Goal: Navigation & Orientation: Find specific page/section

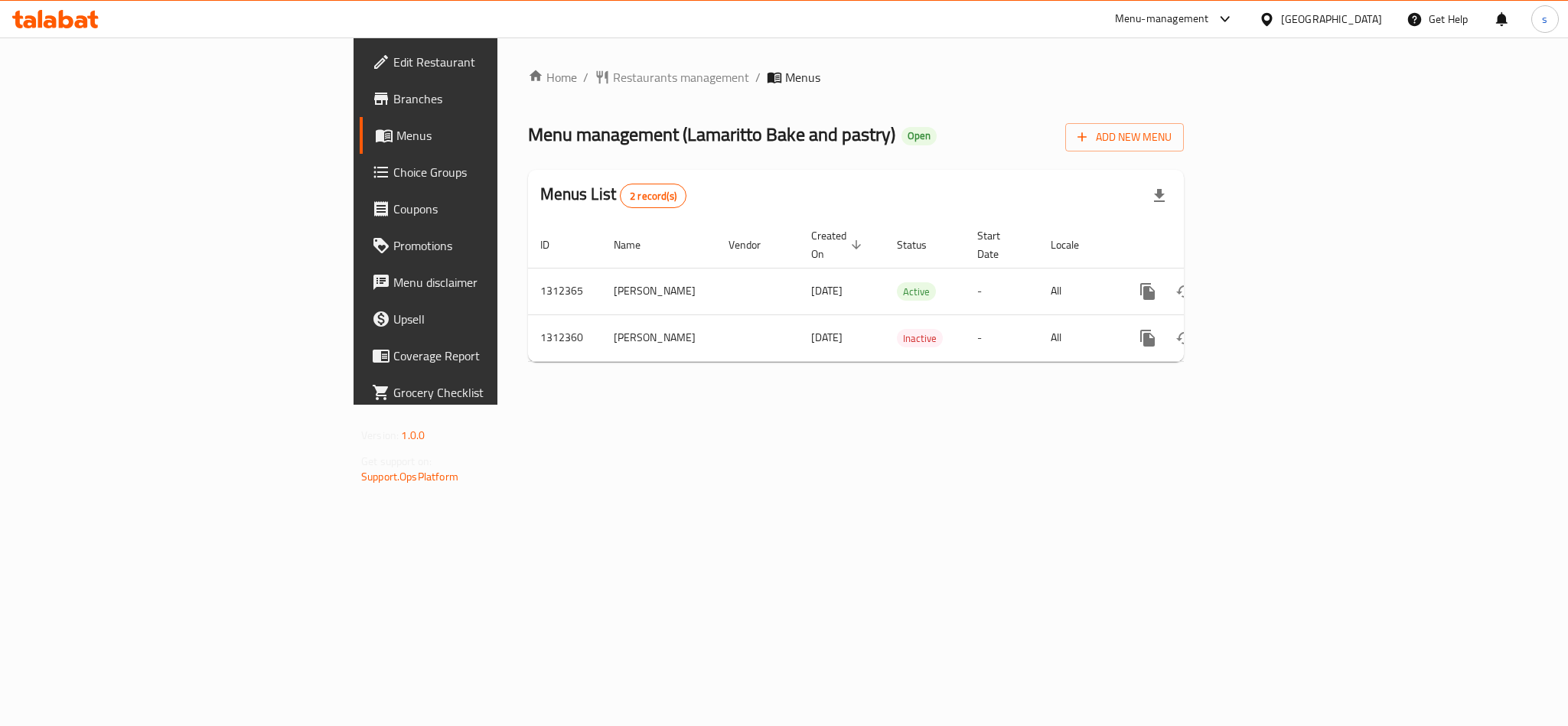
click at [1365, 14] on div "Kuwait" at bounding box center [1332, 19] width 101 height 17
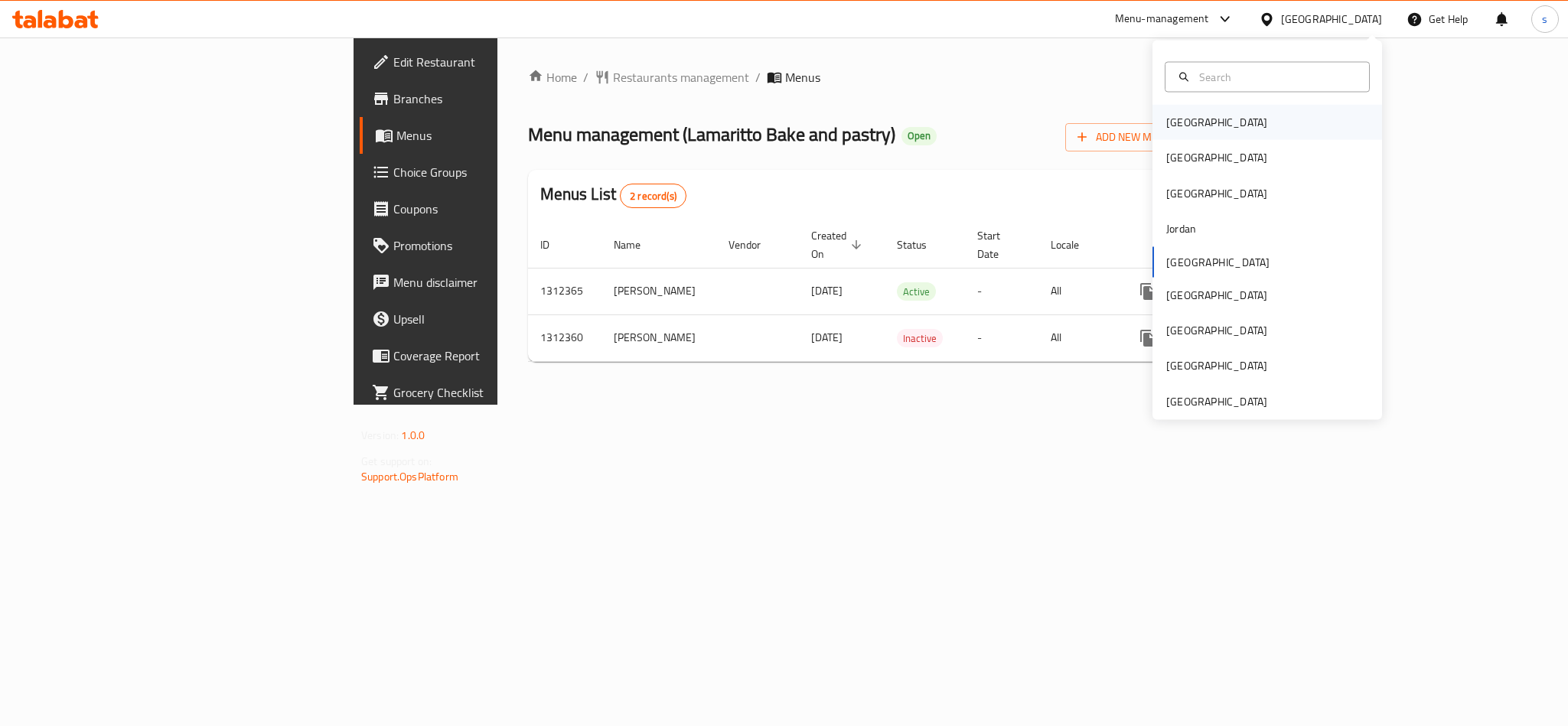
click at [1167, 125] on div "Bahrain" at bounding box center [1217, 123] width 101 height 17
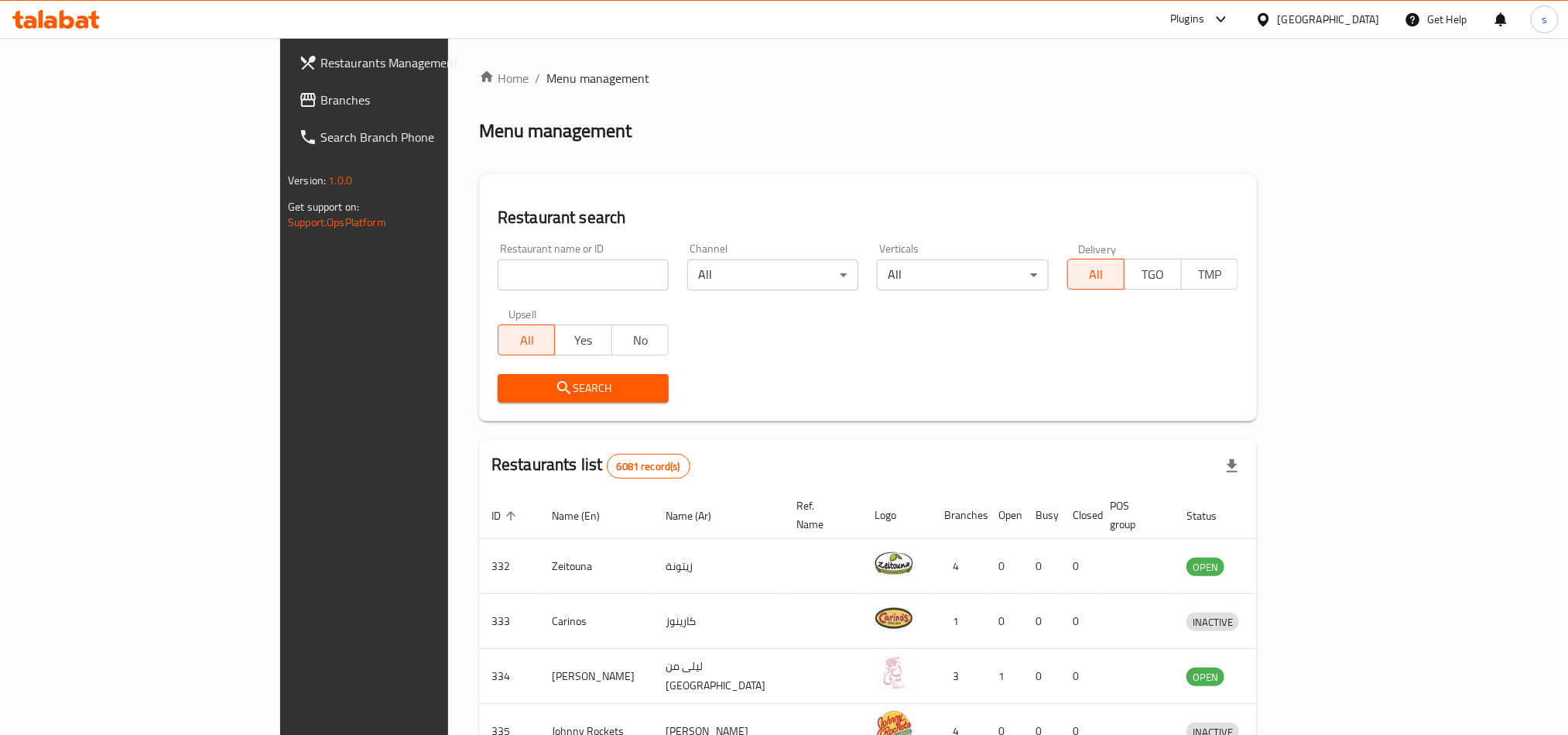
click at [1378, 16] on div "[GEOGRAPHIC_DATA]" at bounding box center [1329, 20] width 102 height 17
click at [1182, 269] on div "[GEOGRAPHIC_DATA]" at bounding box center [1212, 263] width 127 height 36
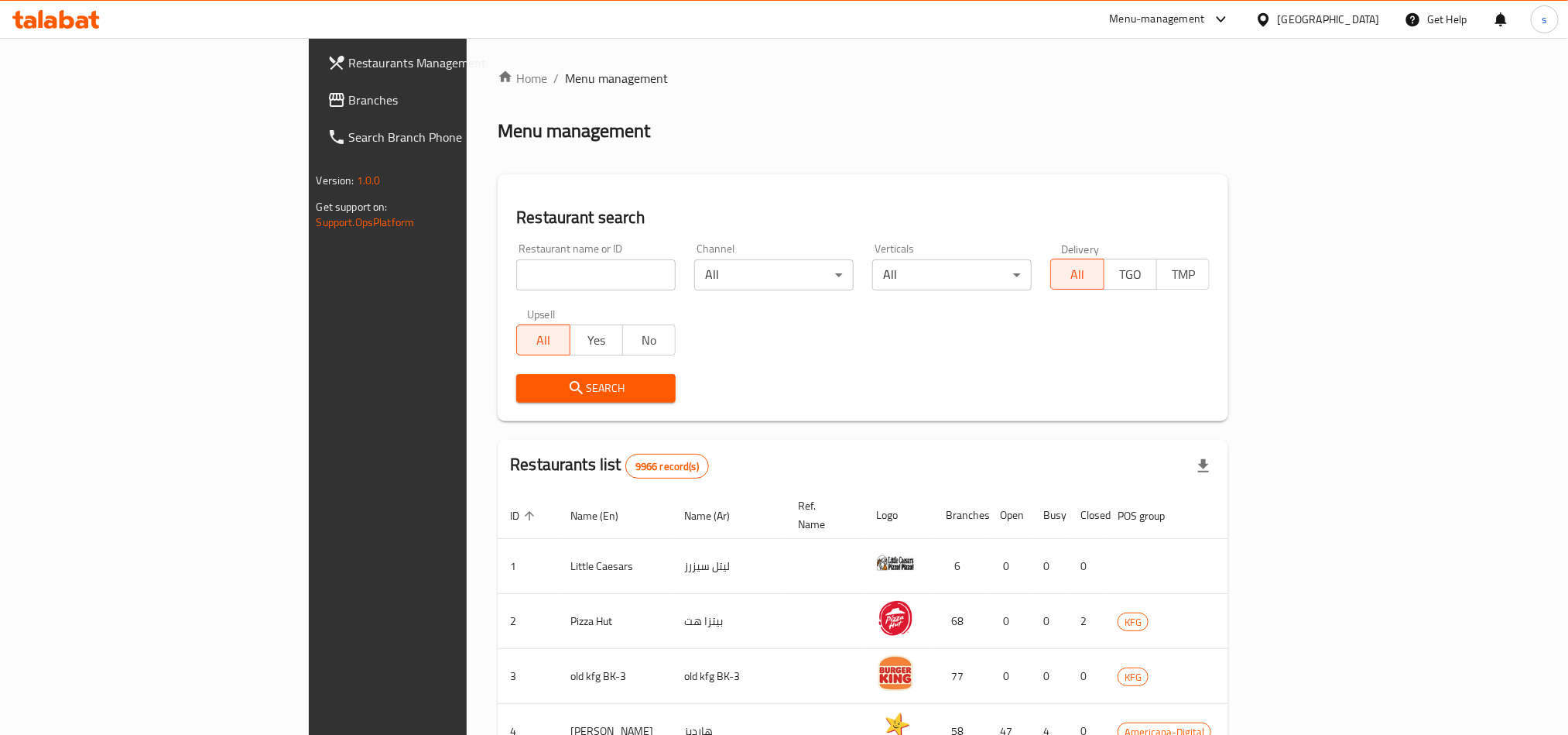
click at [349, 99] on span "Branches" at bounding box center [454, 100] width 209 height 19
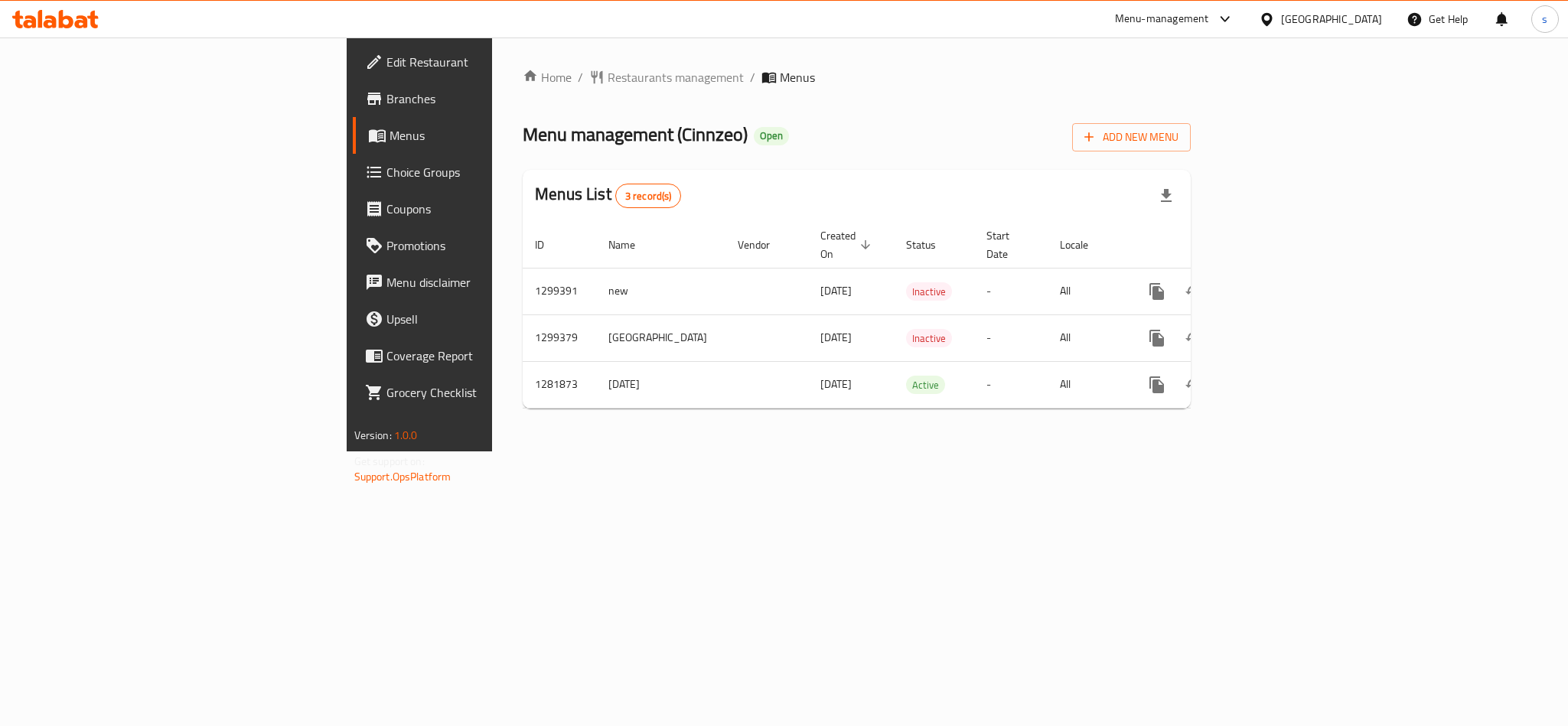
click at [1365, 21] on div "Kuwait" at bounding box center [1332, 19] width 101 height 17
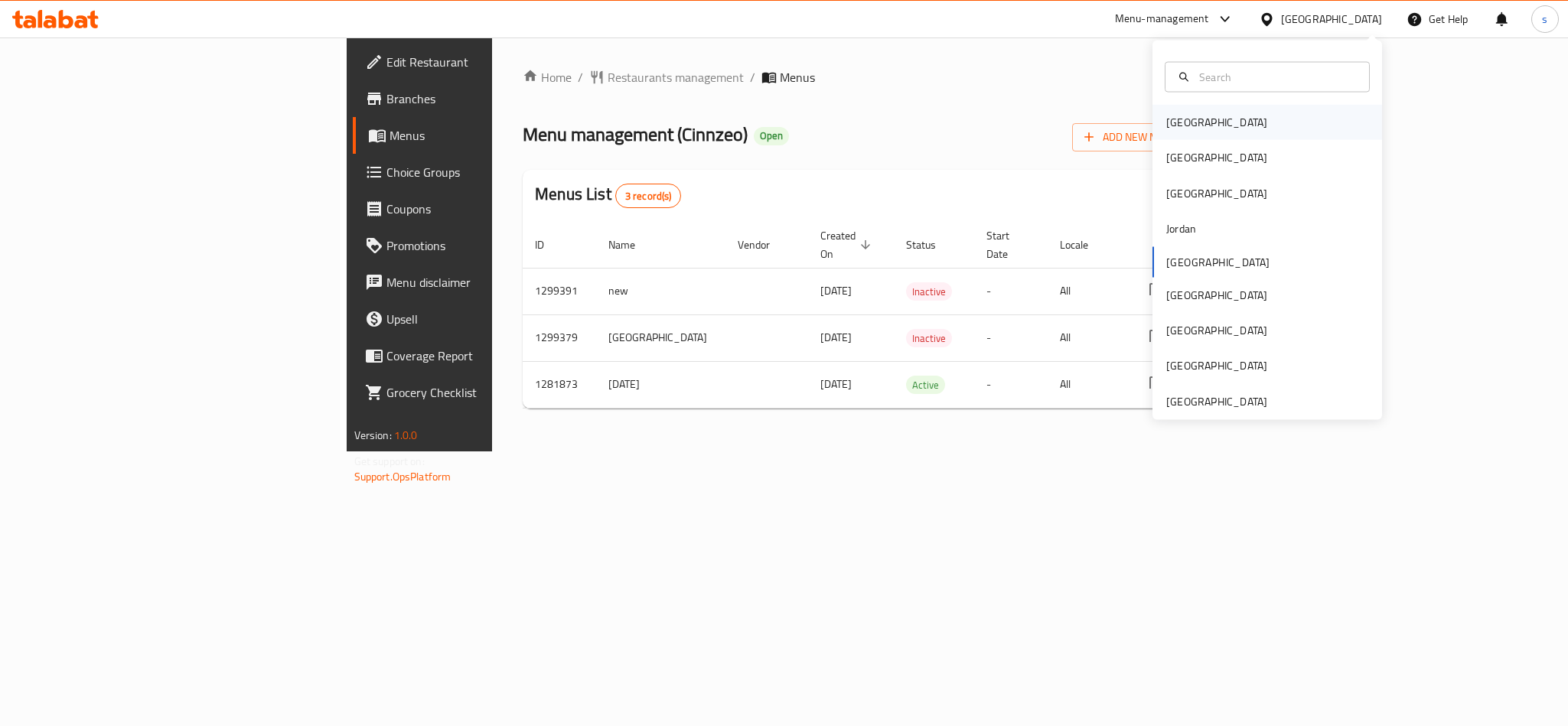
click at [1209, 123] on div "[GEOGRAPHIC_DATA]" at bounding box center [1266, 123] width 229 height 35
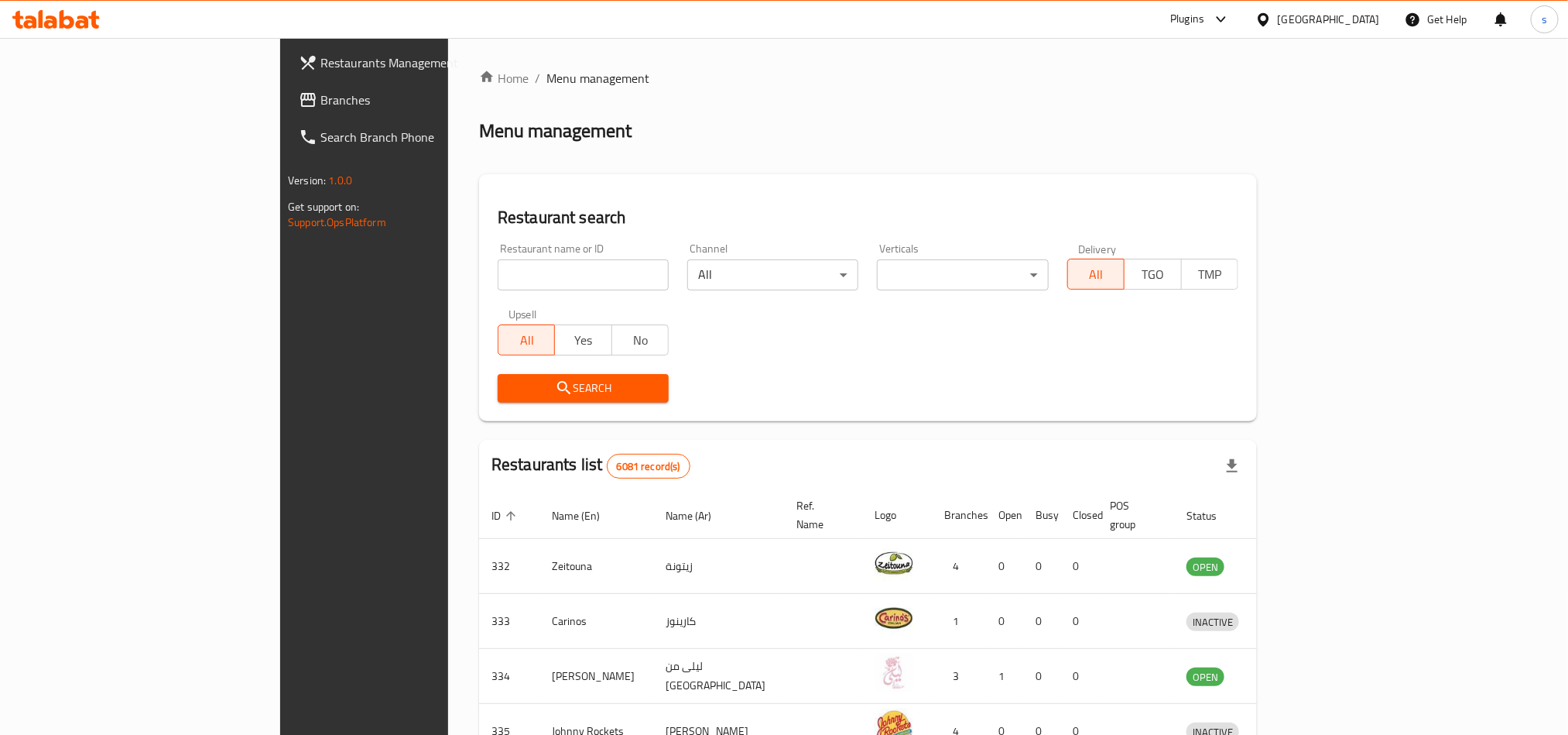
click at [1379, 21] on div "[GEOGRAPHIC_DATA]" at bounding box center [1329, 20] width 102 height 17
click at [1174, 257] on div "[GEOGRAPHIC_DATA]" at bounding box center [1213, 263] width 102 height 17
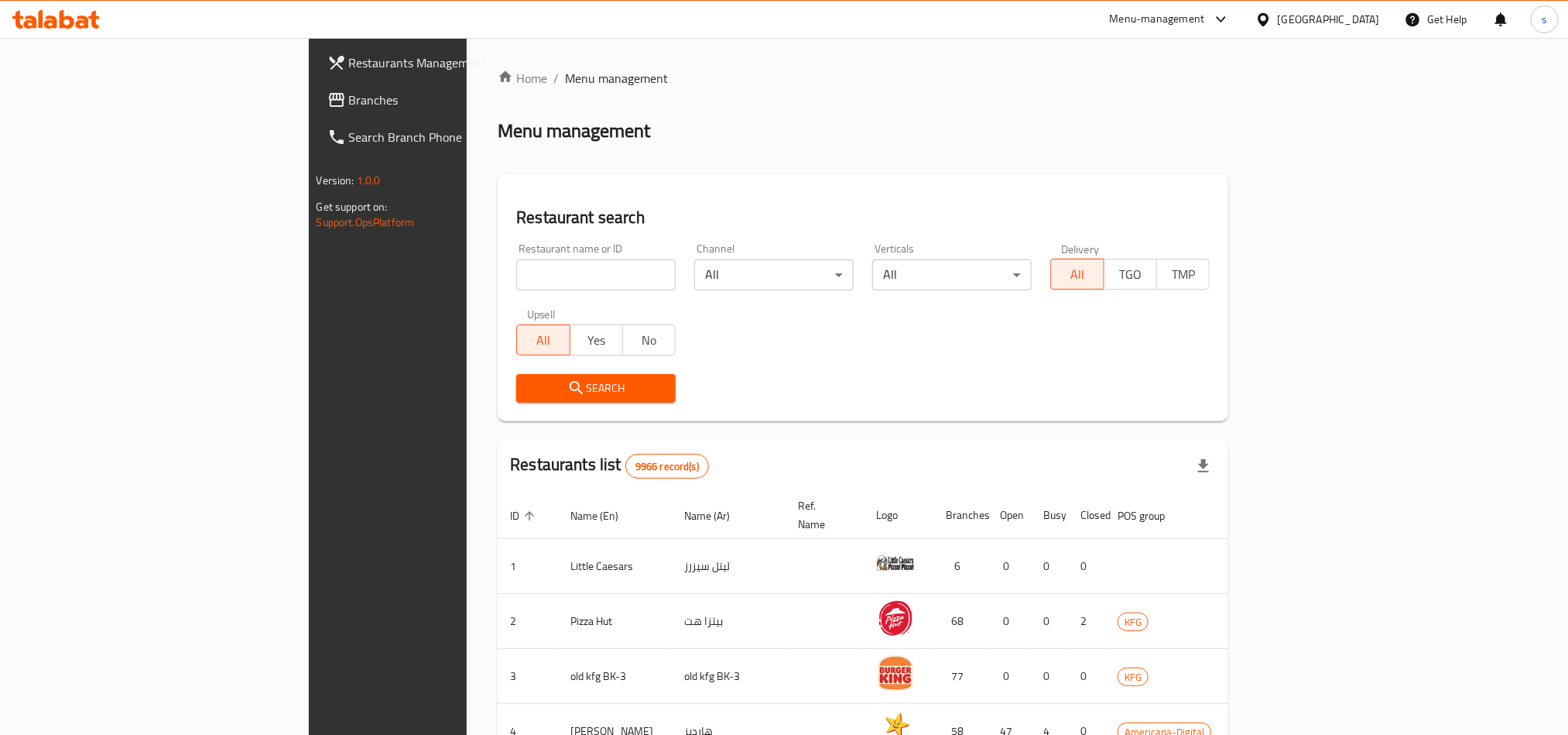
click at [349, 102] on span "Branches" at bounding box center [454, 100] width 209 height 19
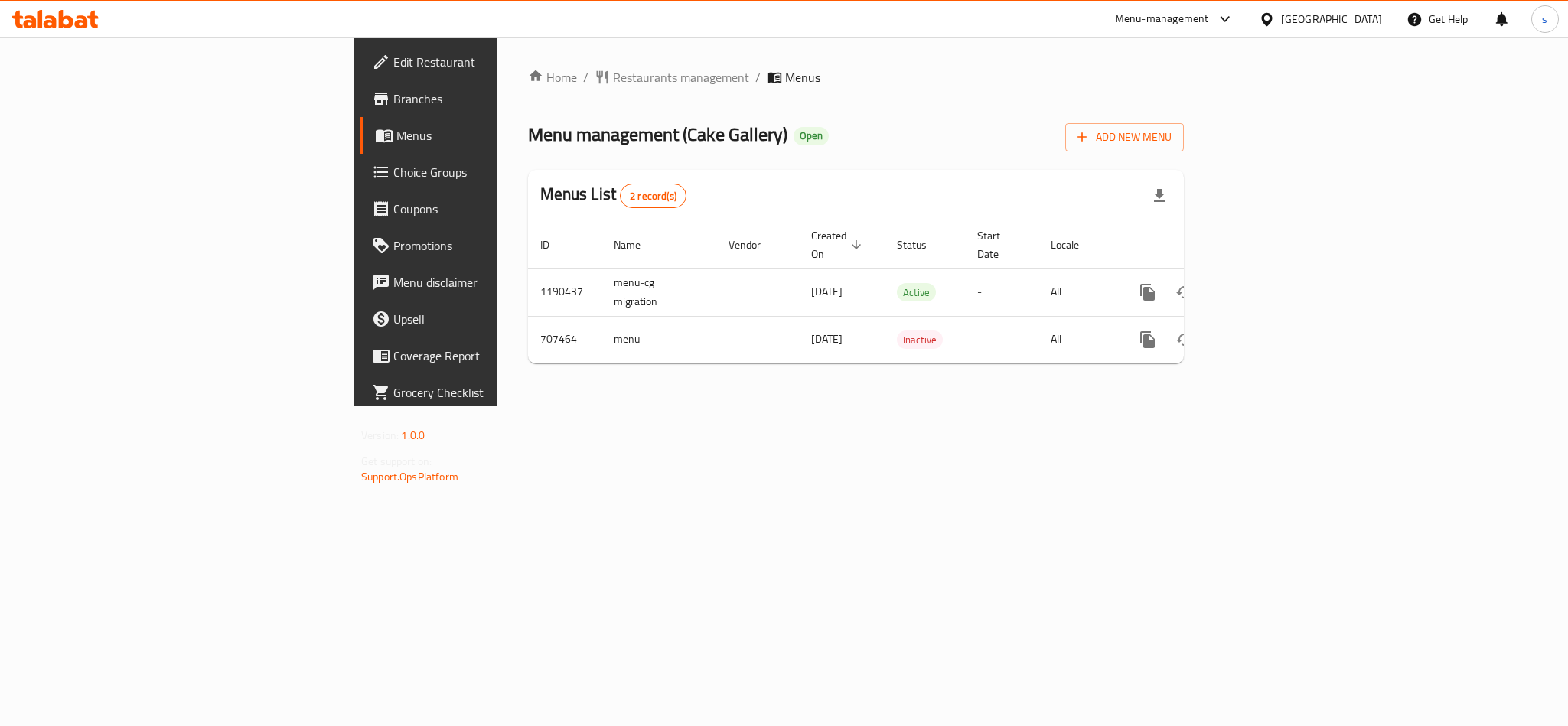
click at [1350, 30] on div "[GEOGRAPHIC_DATA]" at bounding box center [1321, 19] width 148 height 37
click at [1361, 19] on div "[GEOGRAPHIC_DATA]" at bounding box center [1332, 19] width 101 height 17
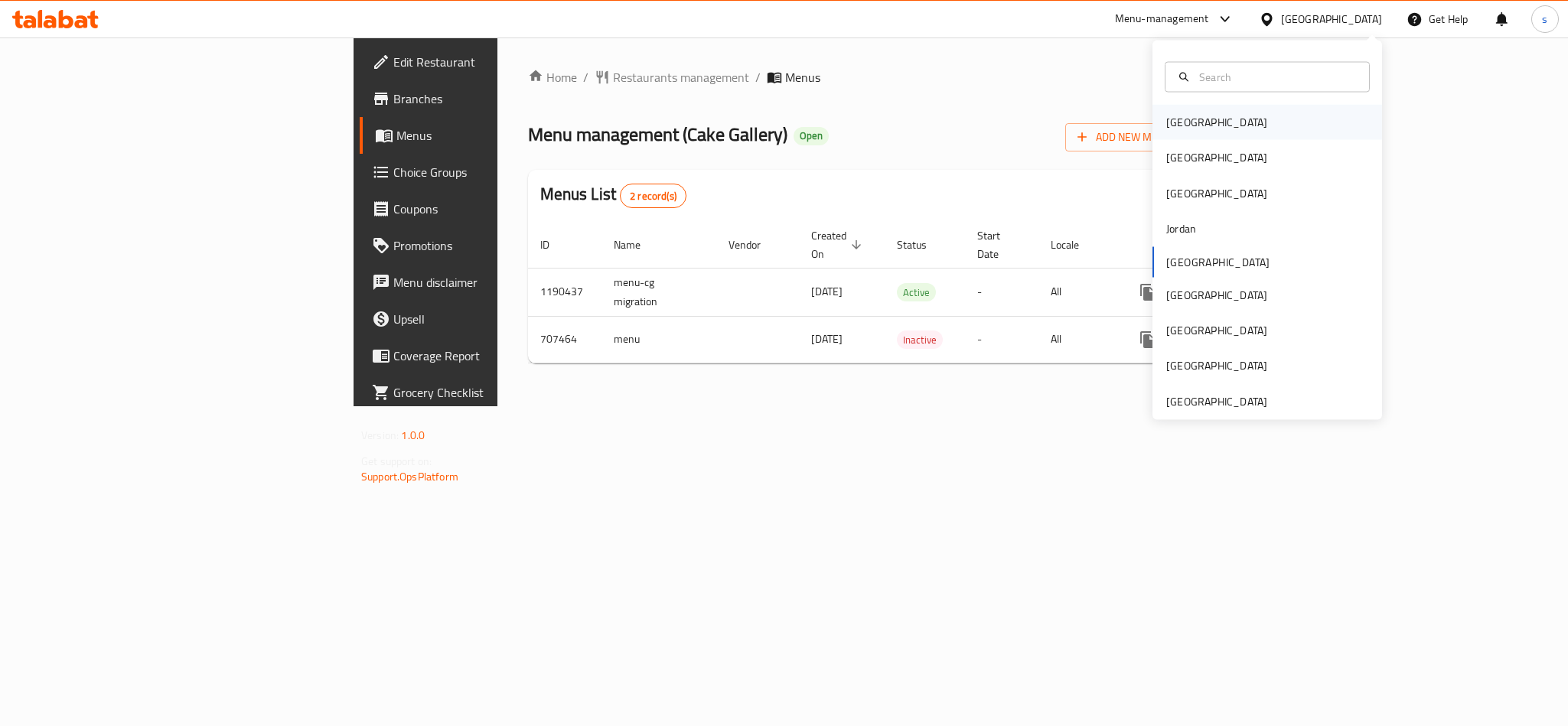
click at [1181, 133] on div "[GEOGRAPHIC_DATA]" at bounding box center [1216, 123] width 125 height 35
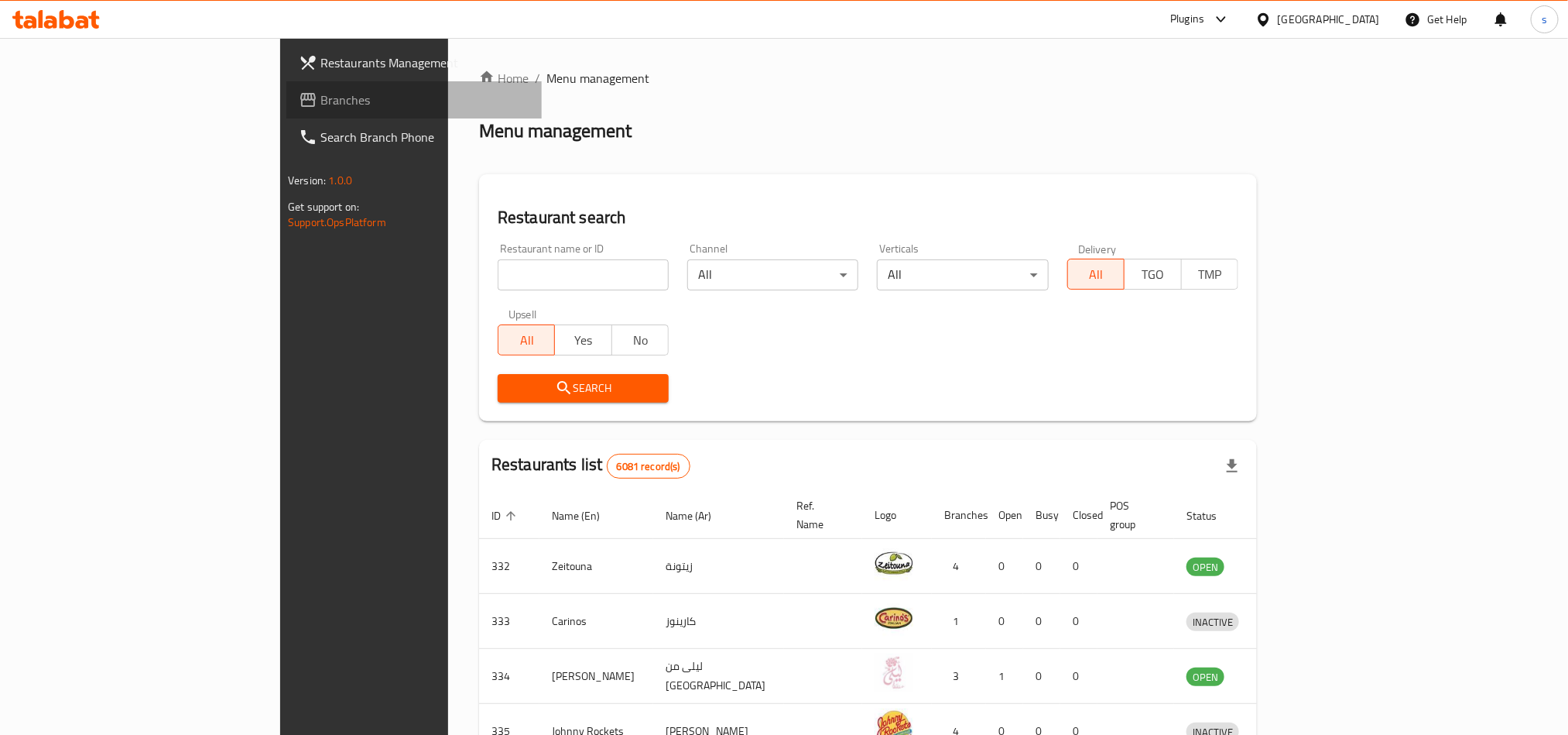
click at [320, 93] on span "Branches" at bounding box center [425, 100] width 209 height 19
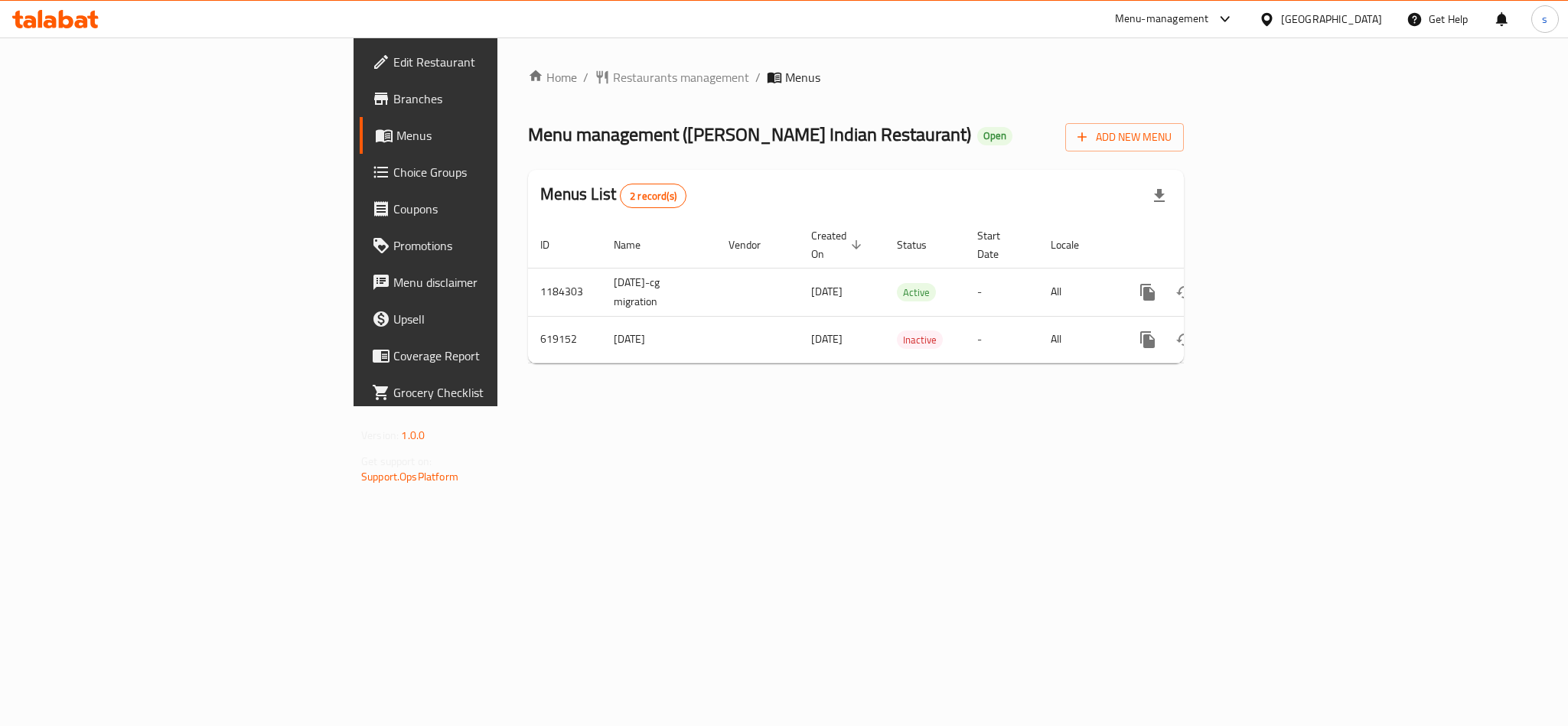
click at [1360, 26] on div "Bahrain" at bounding box center [1332, 19] width 101 height 17
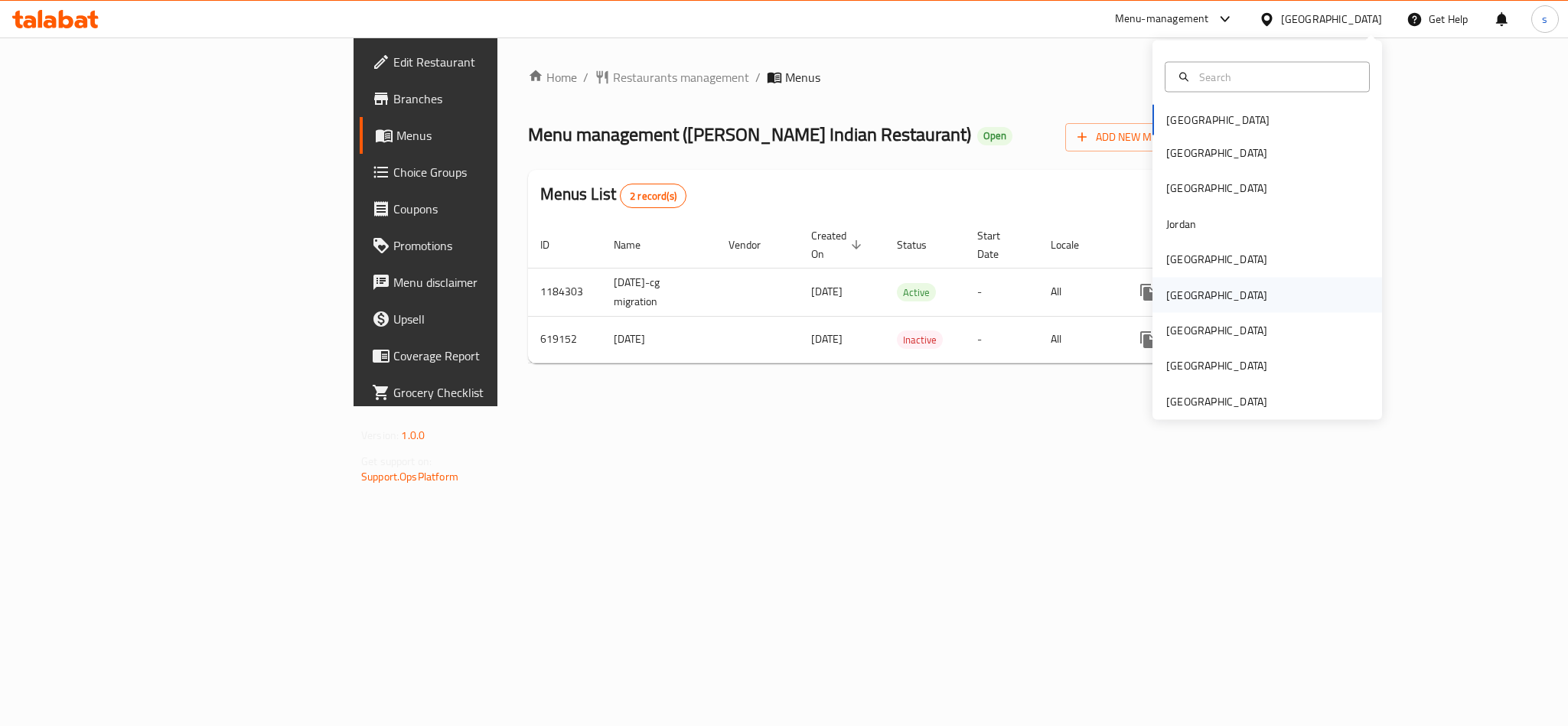
click at [1167, 297] on div "Oman" at bounding box center [1217, 295] width 101 height 17
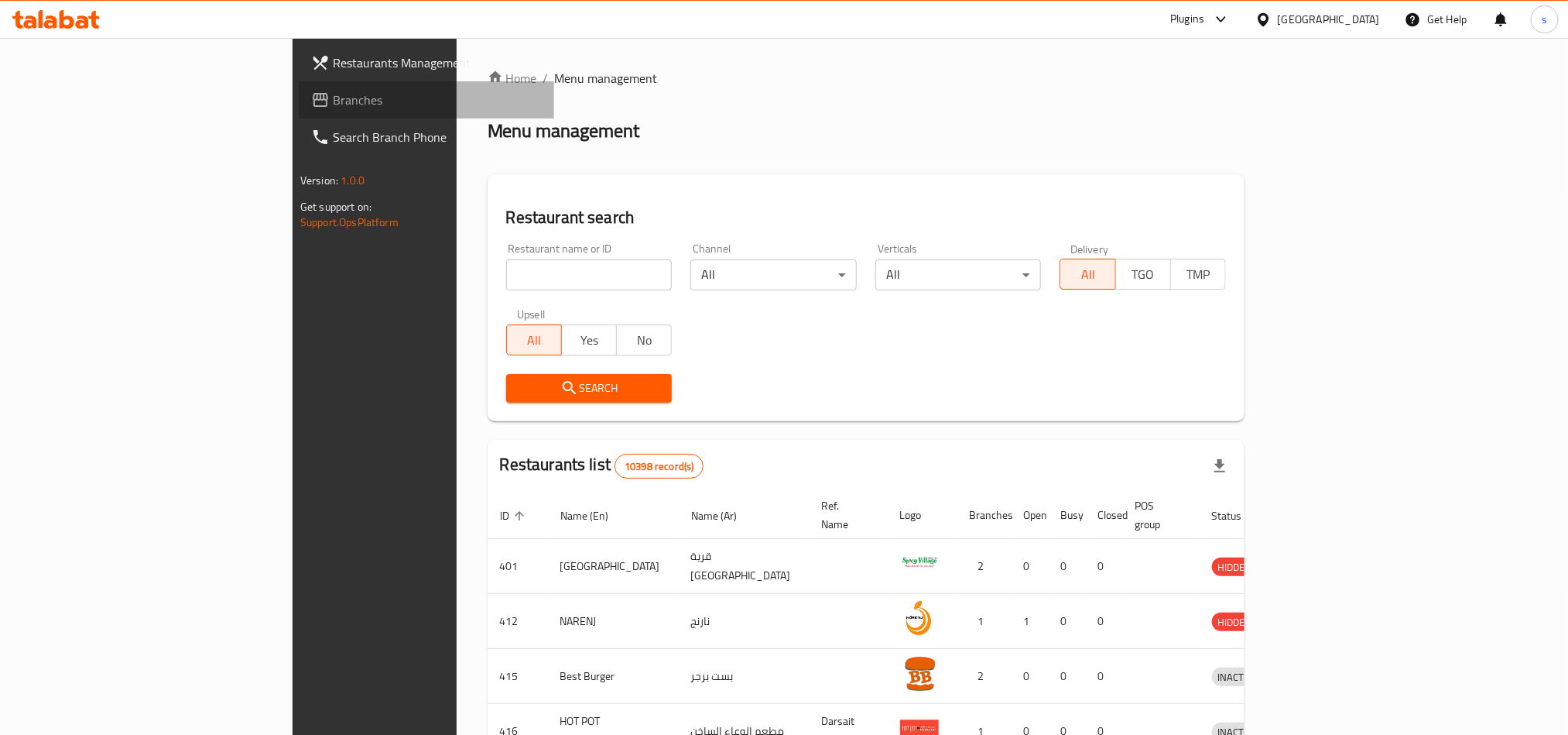
click at [333, 91] on span "Branches" at bounding box center [437, 100] width 209 height 19
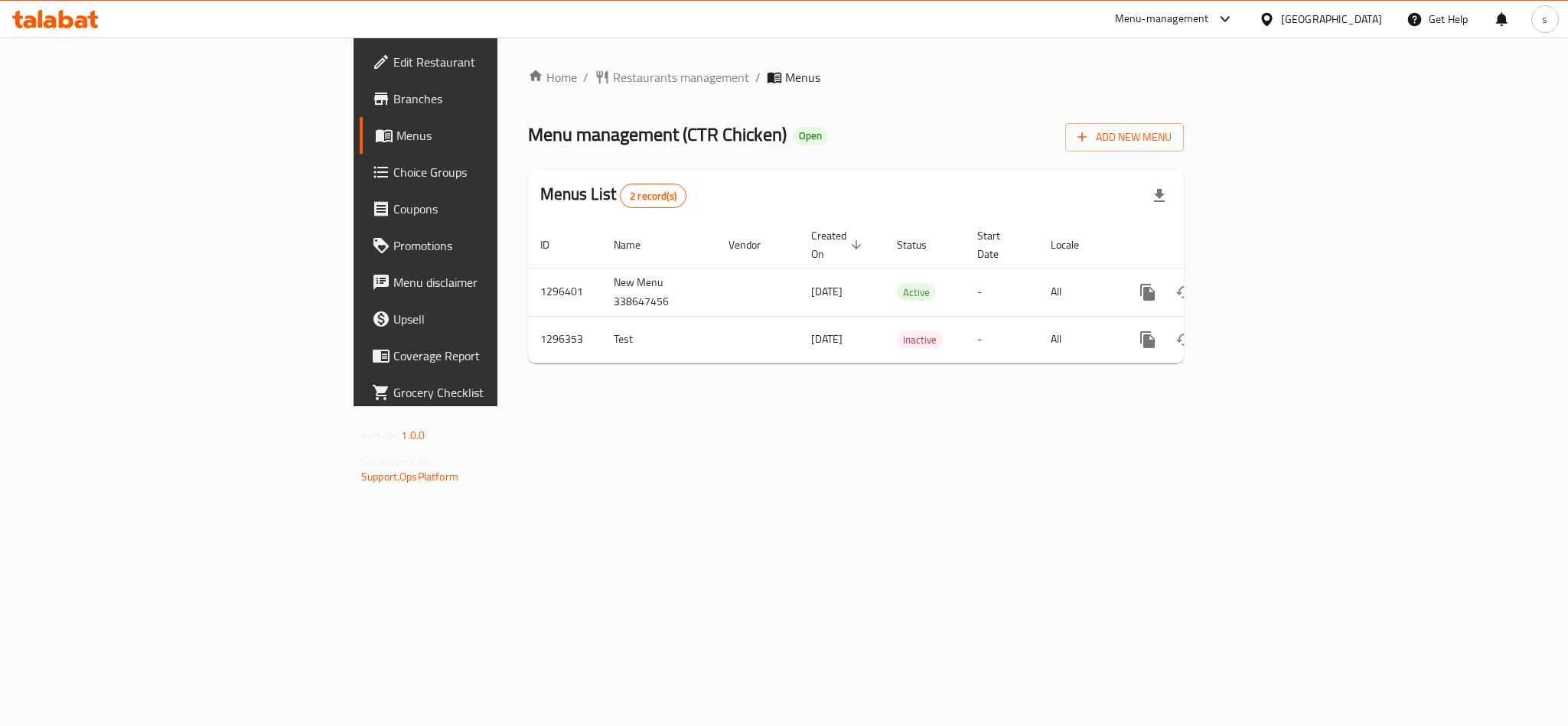
drag, startPoint x: 1365, startPoint y: 21, endPoint x: 1358, endPoint y: 30, distance: 11.4
click at [1365, 21] on div "[GEOGRAPHIC_DATA]" at bounding box center [1332, 19] width 101 height 17
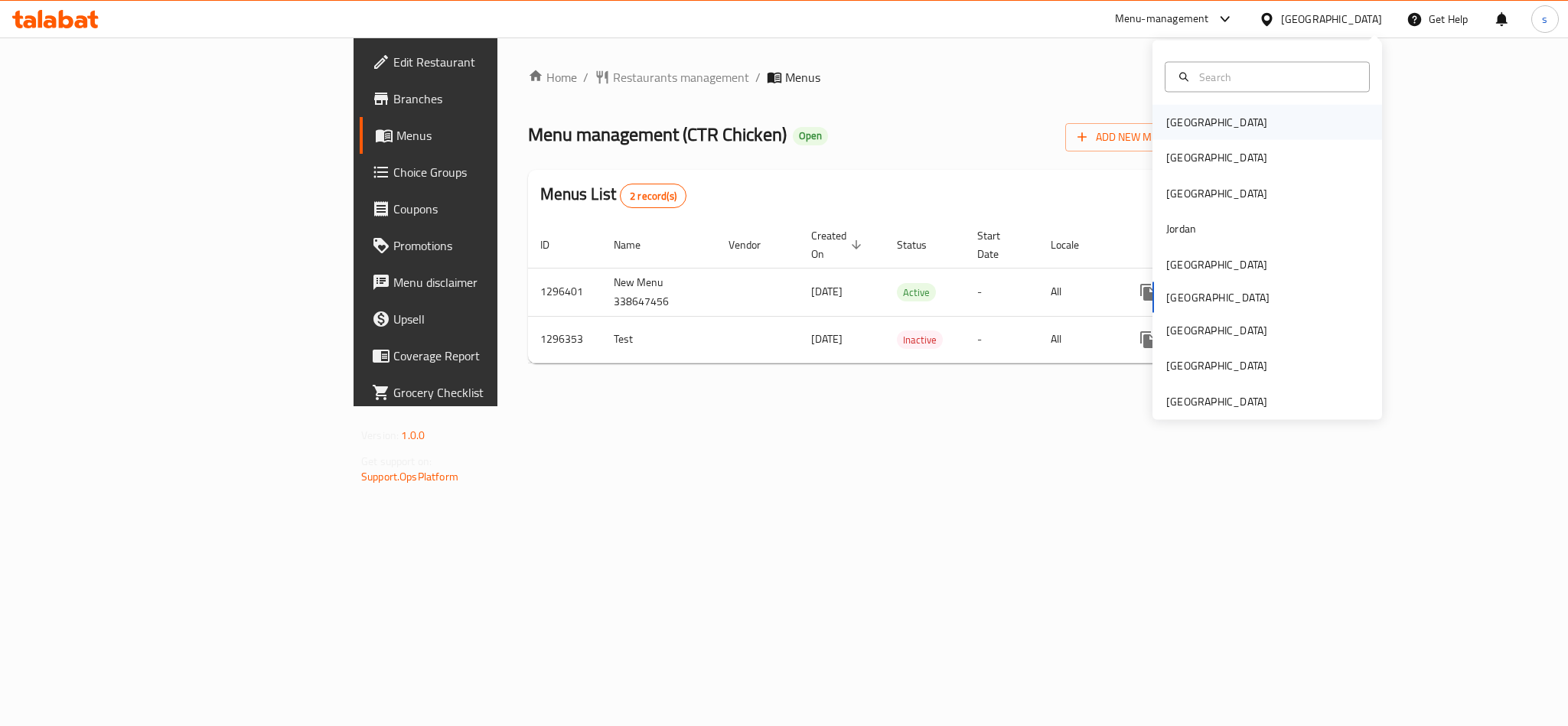
click at [1198, 129] on div "[GEOGRAPHIC_DATA]" at bounding box center [1266, 123] width 229 height 35
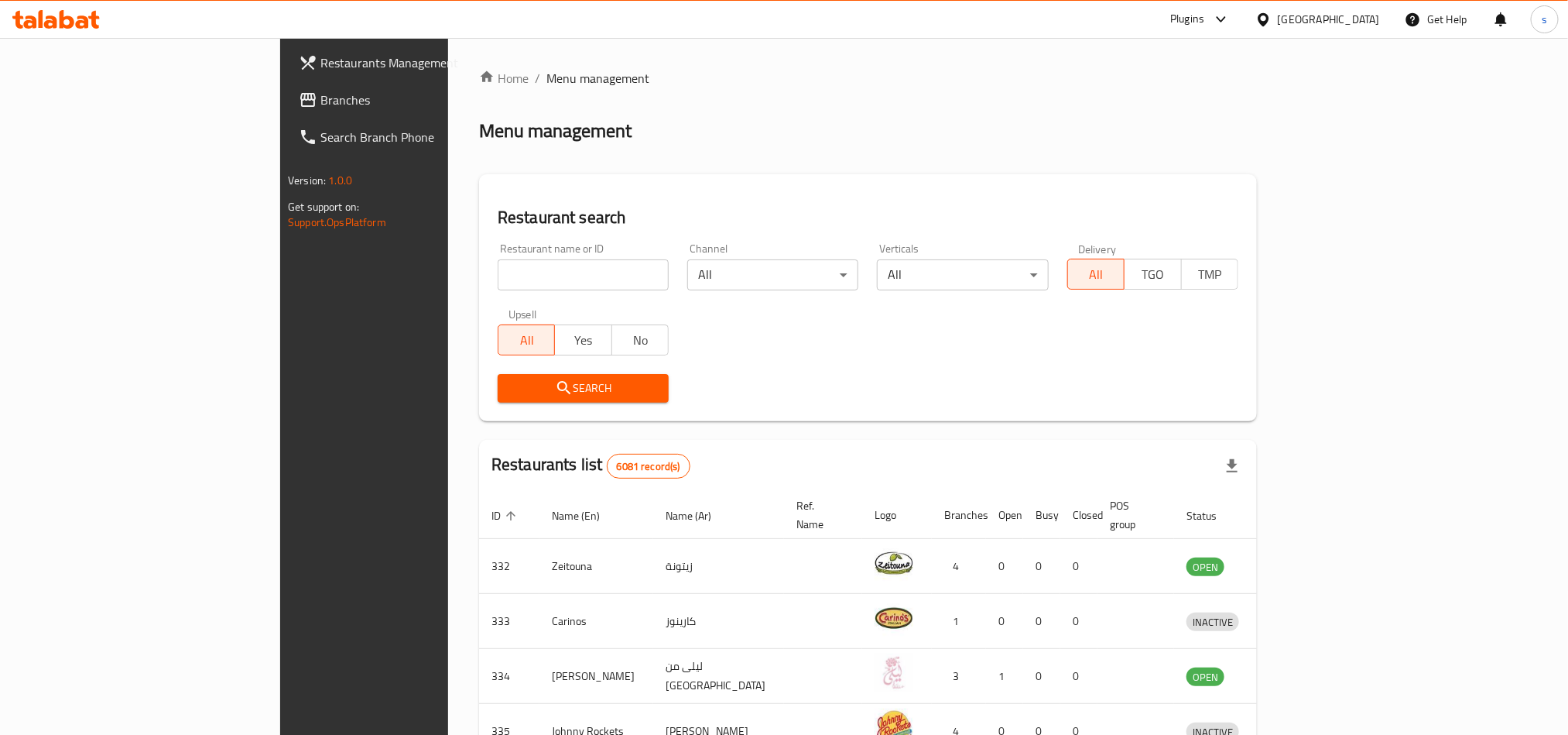
click at [320, 100] on span "Branches" at bounding box center [425, 100] width 209 height 19
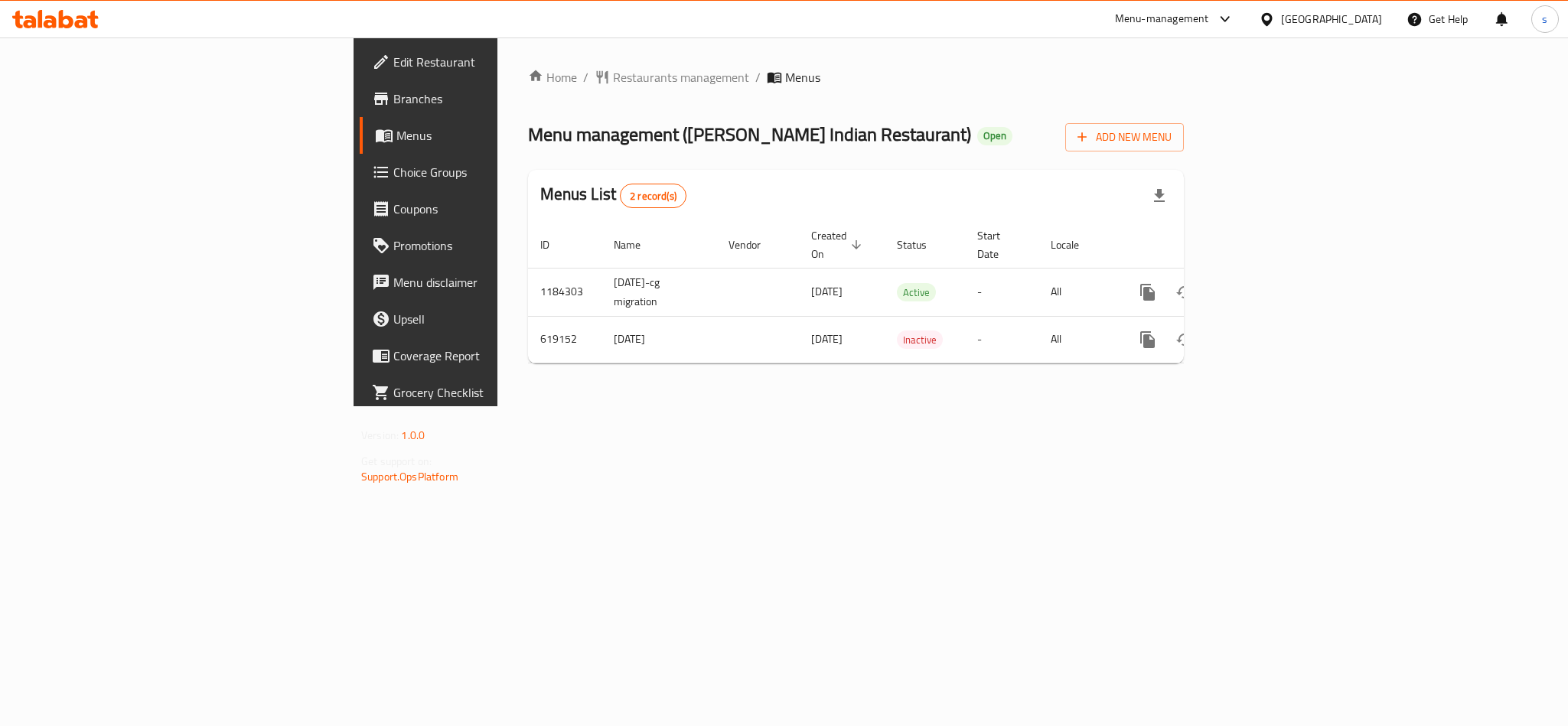
click at [1367, 19] on div "[GEOGRAPHIC_DATA]" at bounding box center [1332, 19] width 101 height 17
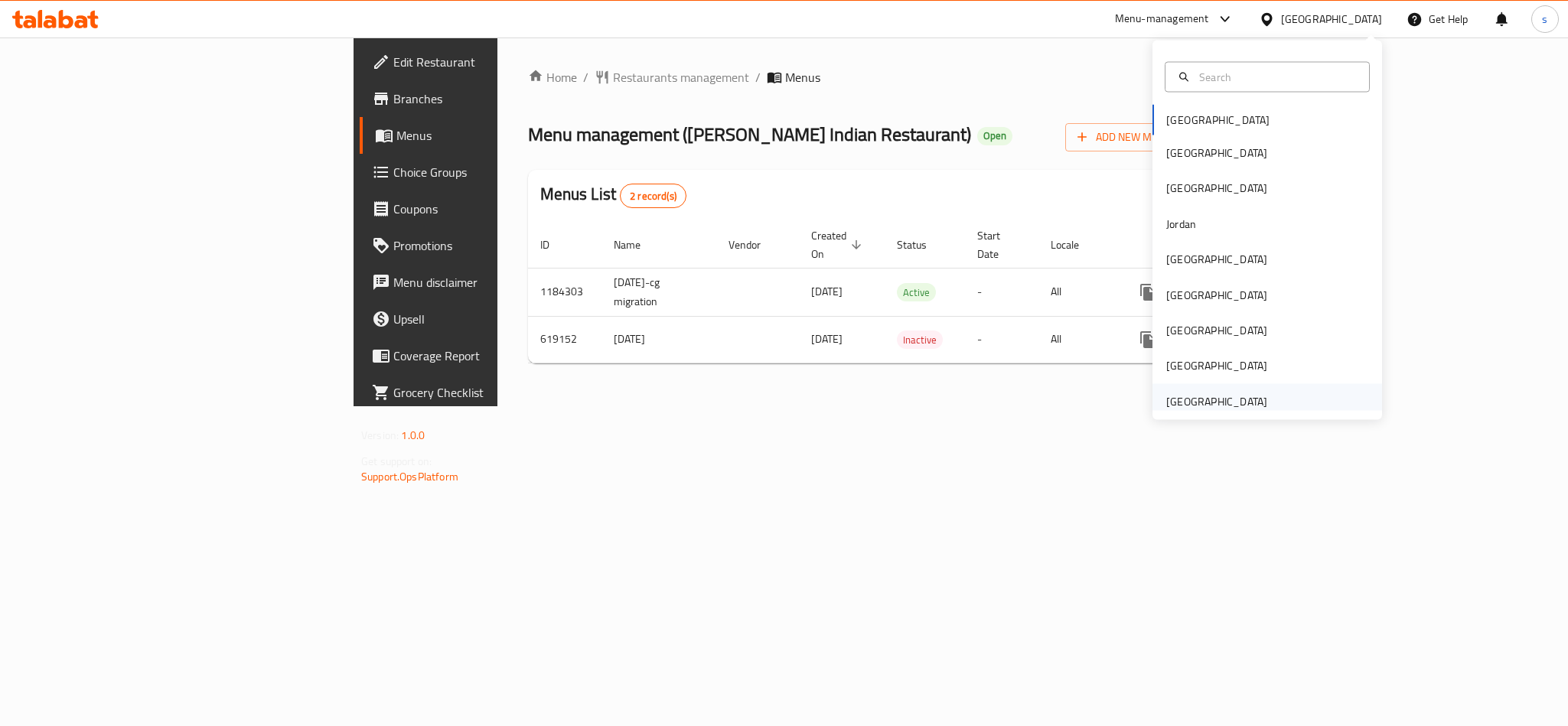
click at [1188, 398] on div "[GEOGRAPHIC_DATA]" at bounding box center [1217, 400] width 101 height 17
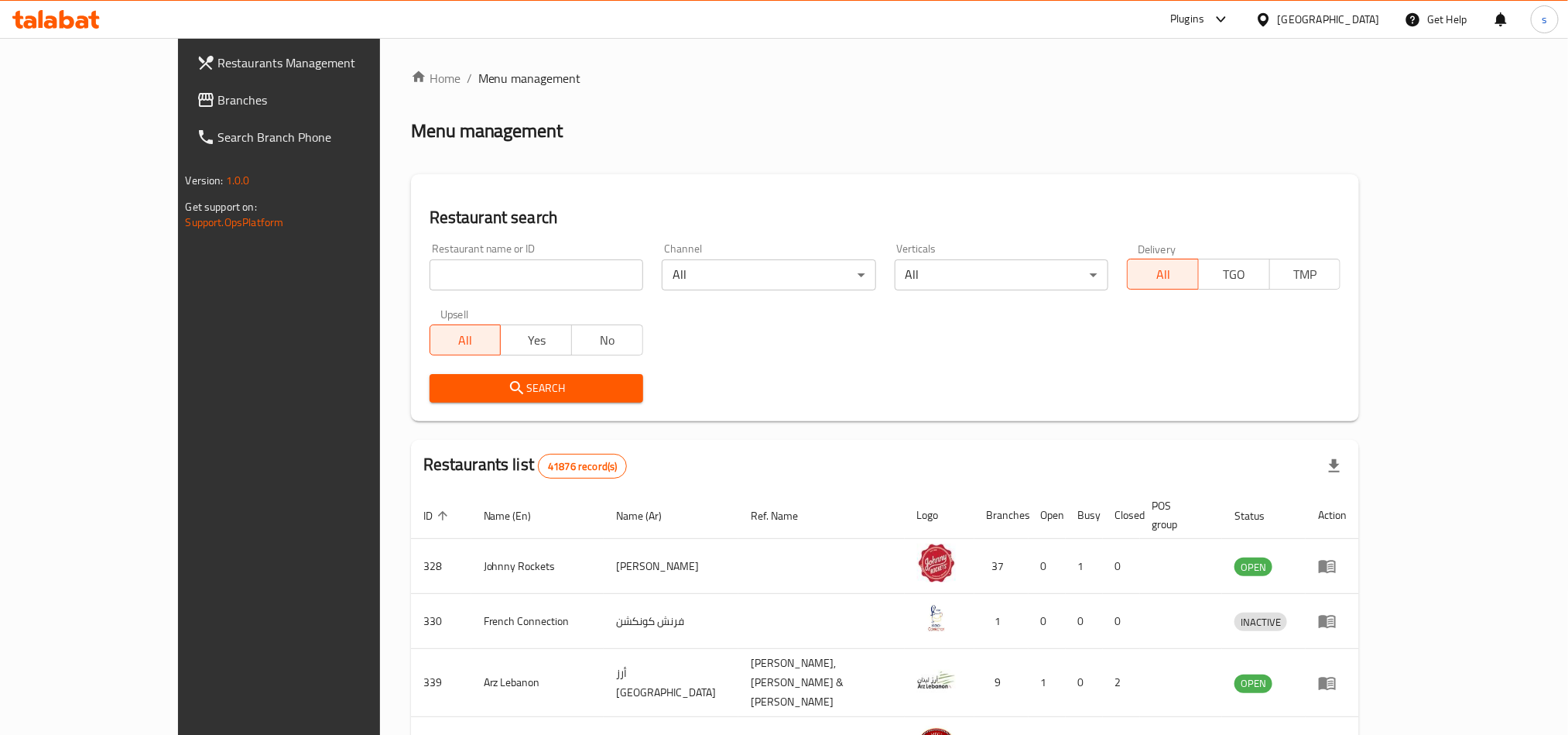
click at [218, 99] on span "Branches" at bounding box center [323, 100] width 209 height 19
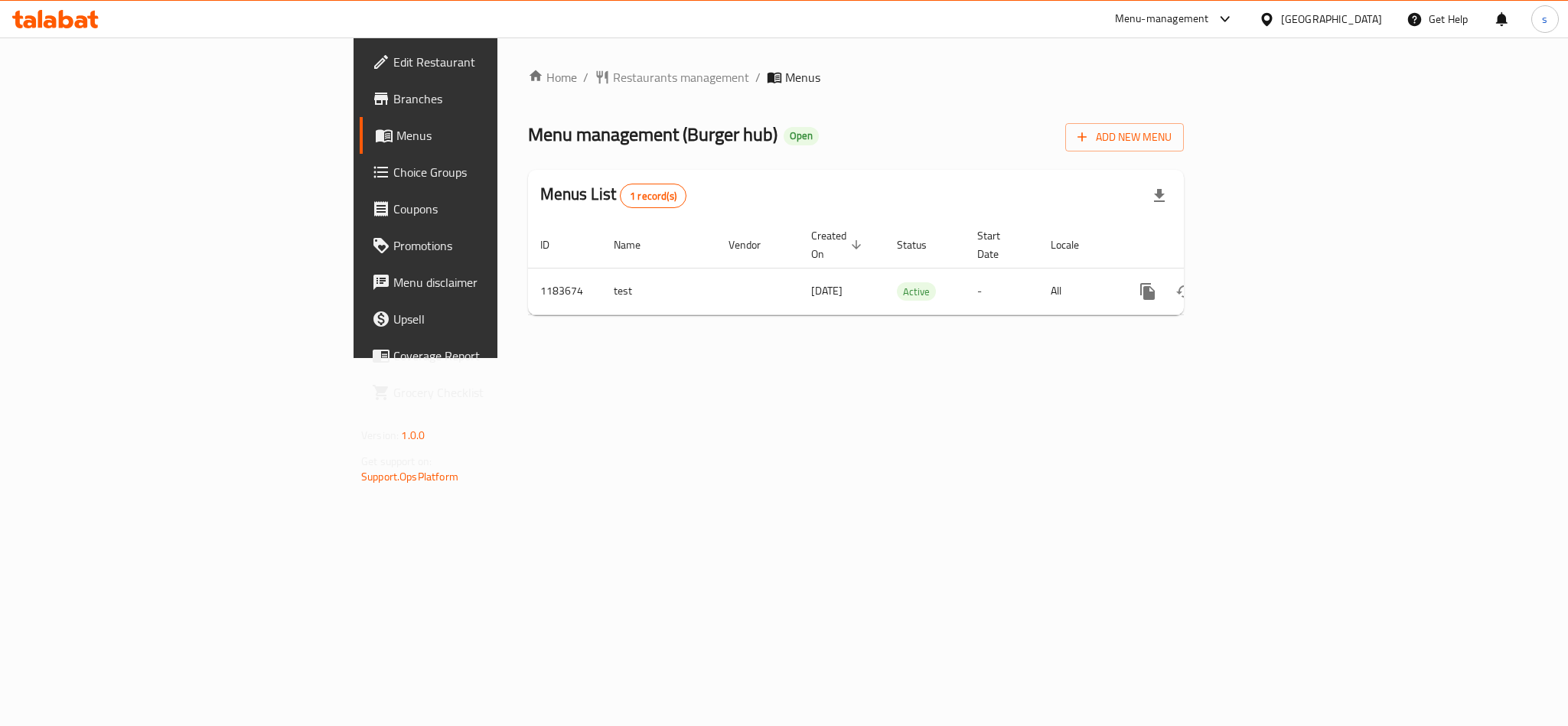
click at [1366, 13] on div "[GEOGRAPHIC_DATA]" at bounding box center [1332, 19] width 101 height 17
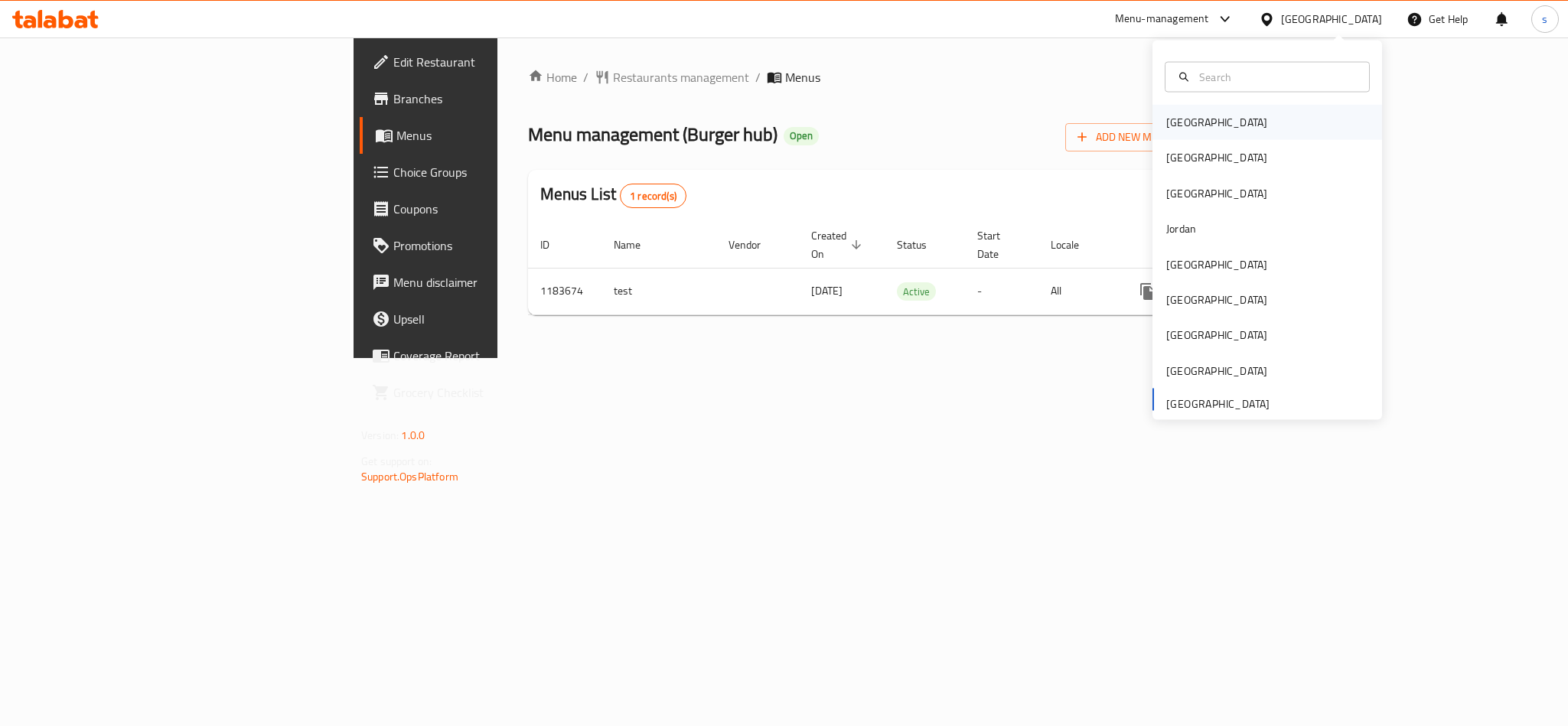
click at [1197, 117] on div "[GEOGRAPHIC_DATA]" at bounding box center [1266, 123] width 229 height 35
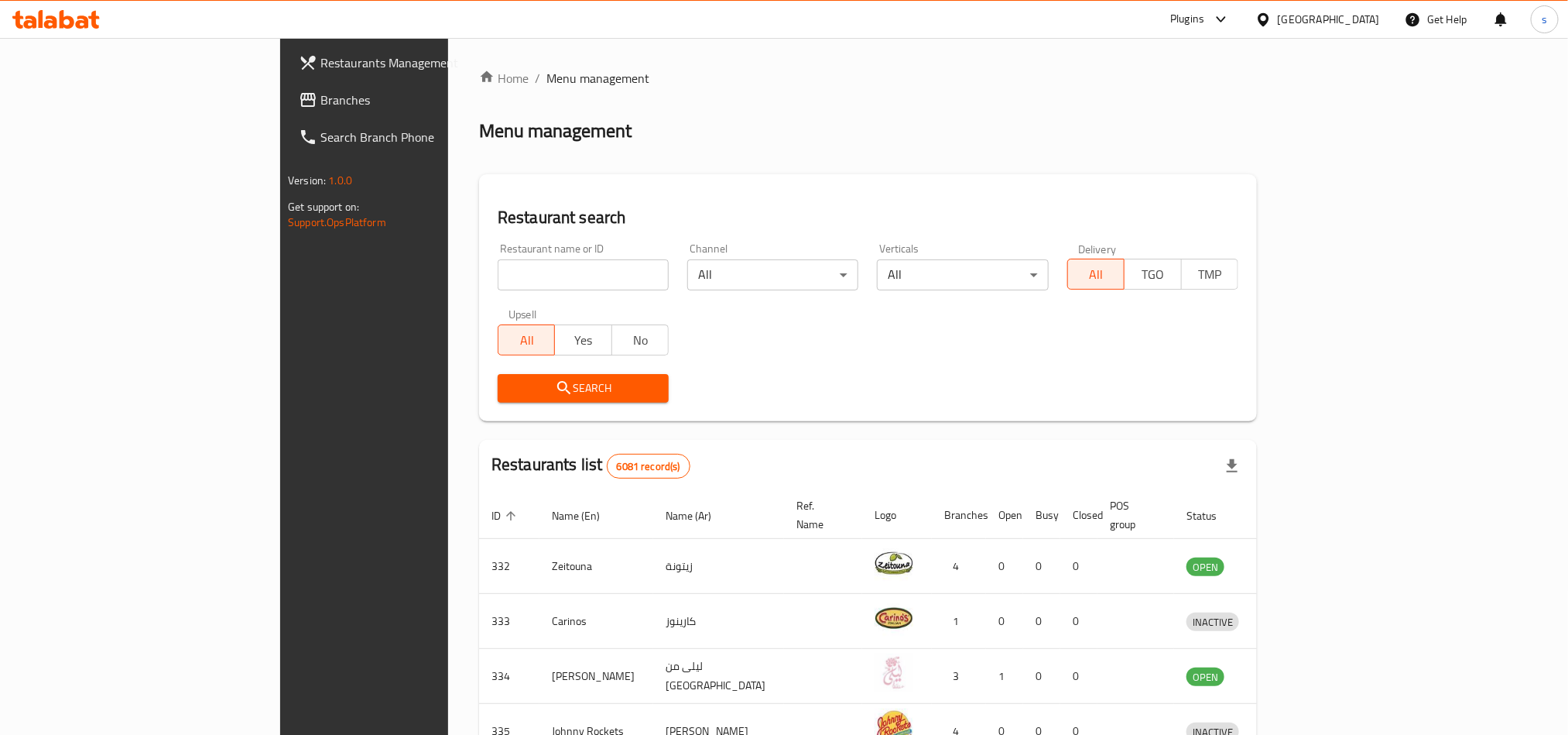
click at [1371, 16] on div "[GEOGRAPHIC_DATA]" at bounding box center [1329, 20] width 102 height 17
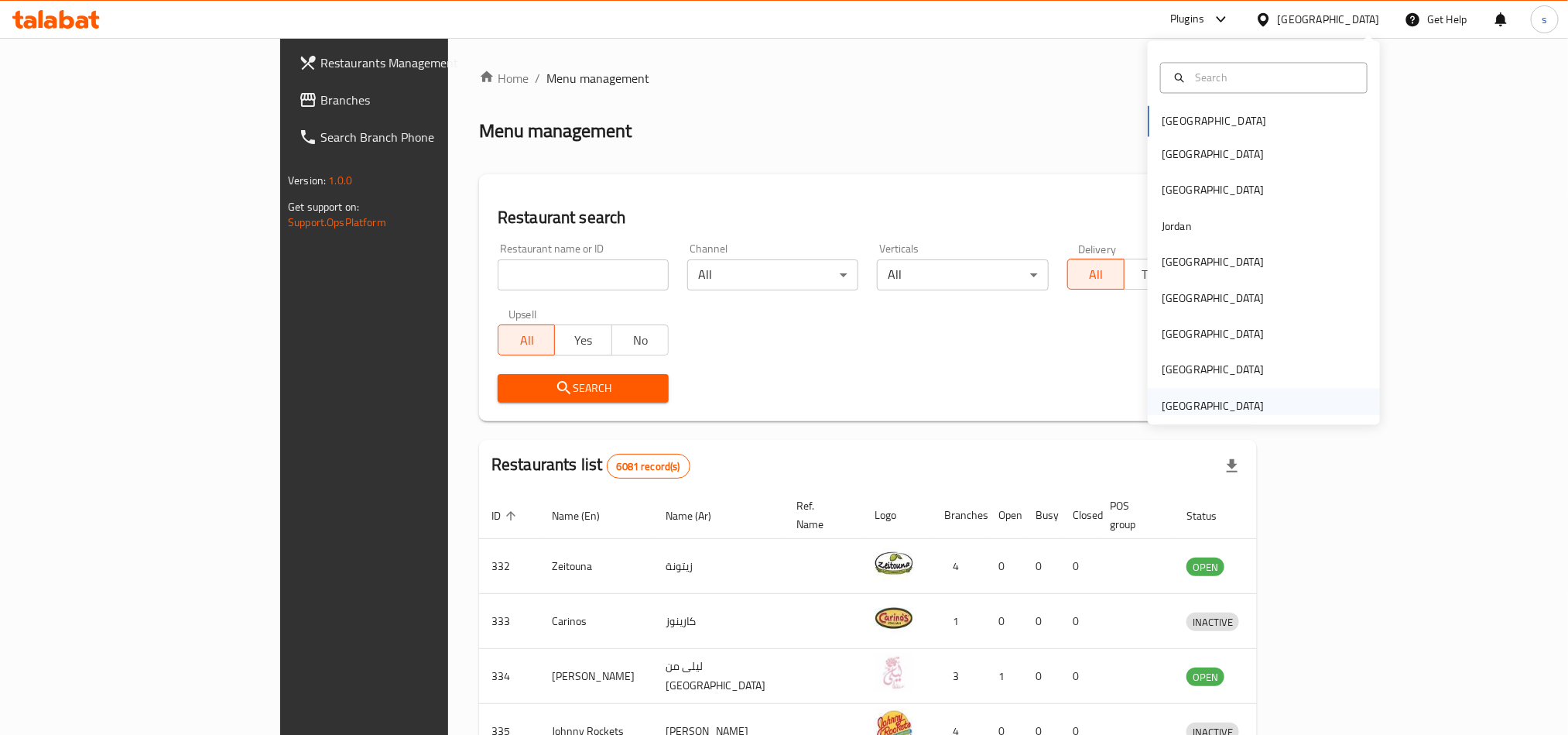
click at [1171, 405] on div "[GEOGRAPHIC_DATA]" at bounding box center [1213, 405] width 102 height 17
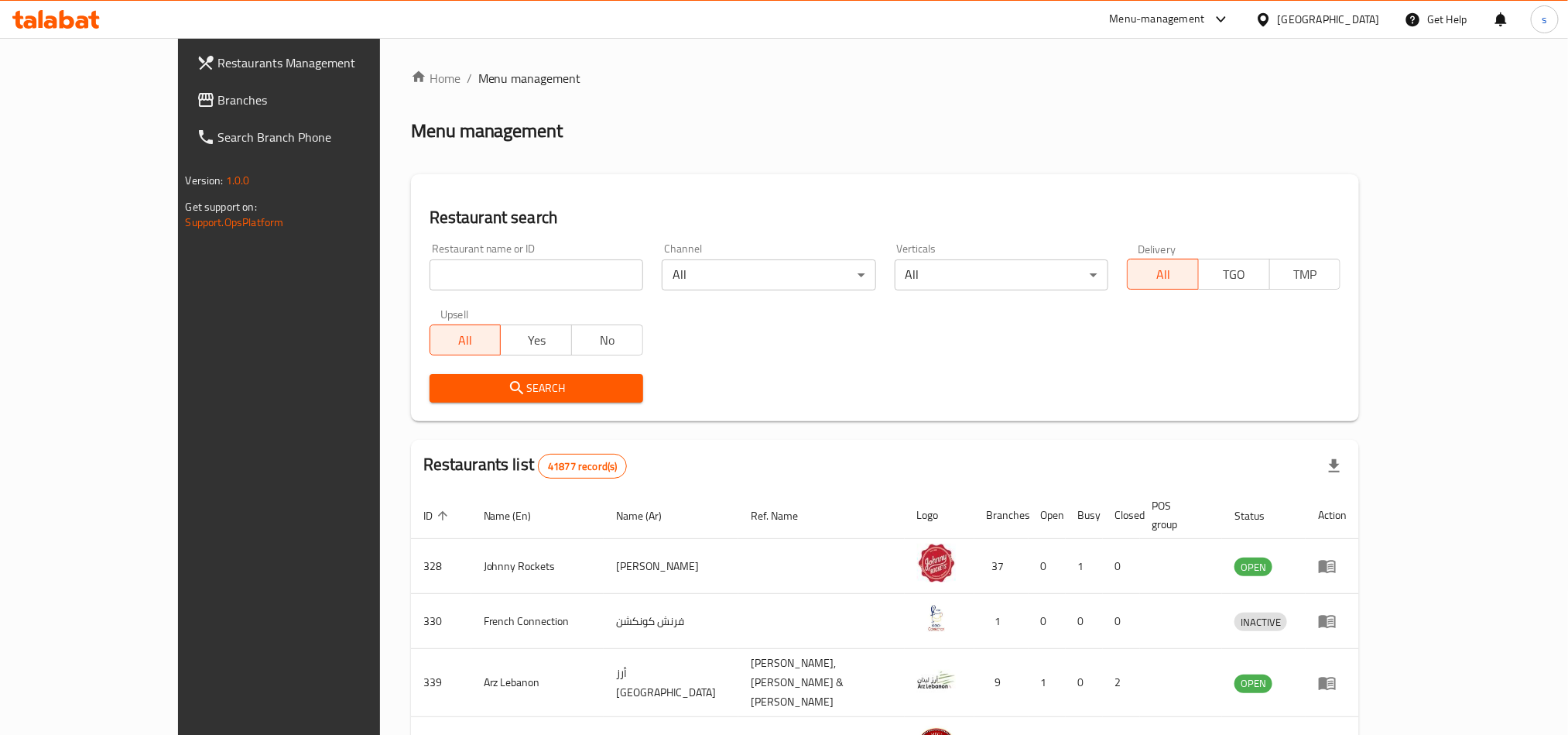
click at [1328, 16] on div "[GEOGRAPHIC_DATA]" at bounding box center [1329, 20] width 102 height 17
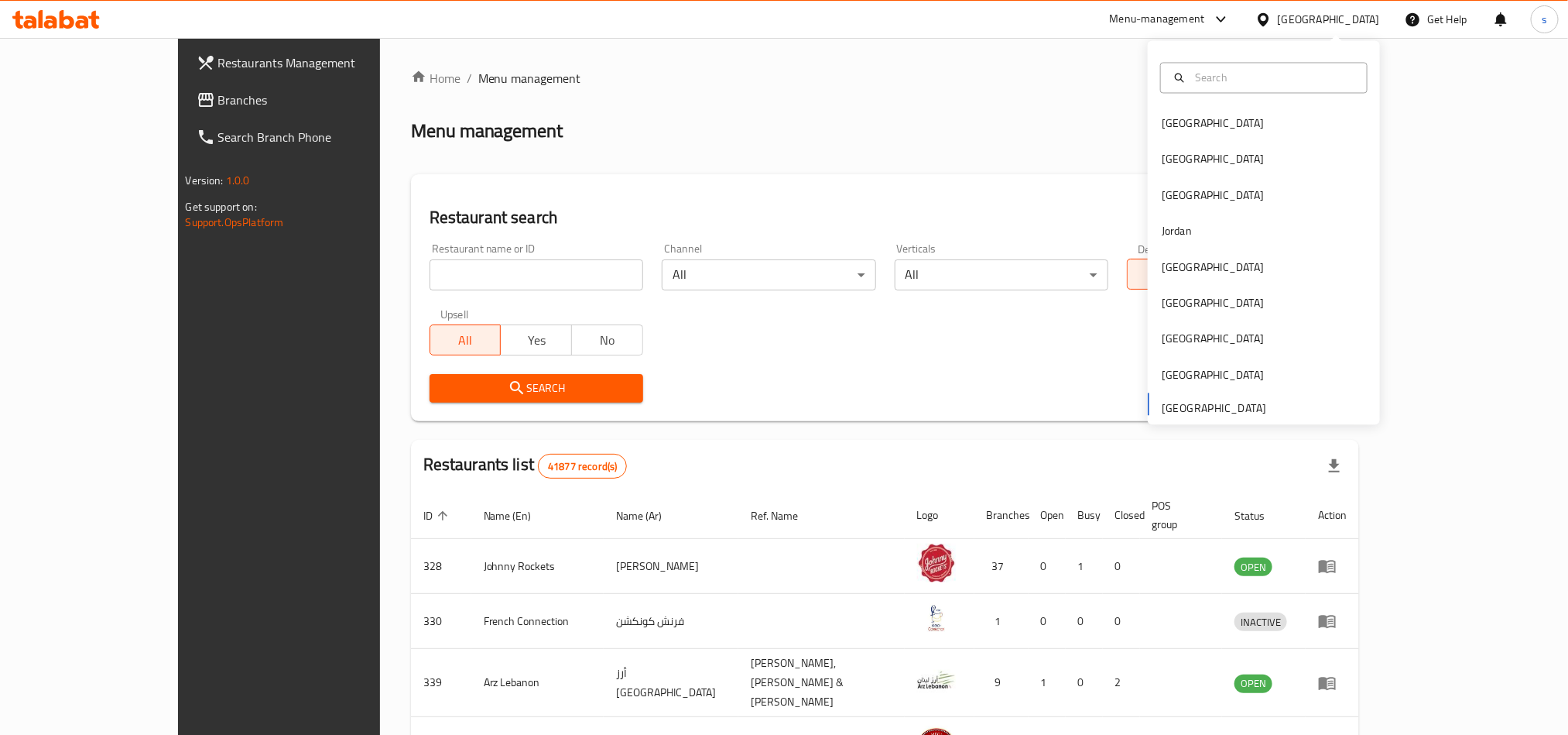
drag, startPoint x: 56, startPoint y: 100, endPoint x: 8, endPoint y: 128, distance: 55.6
click at [218, 100] on span "Branches" at bounding box center [323, 100] width 209 height 19
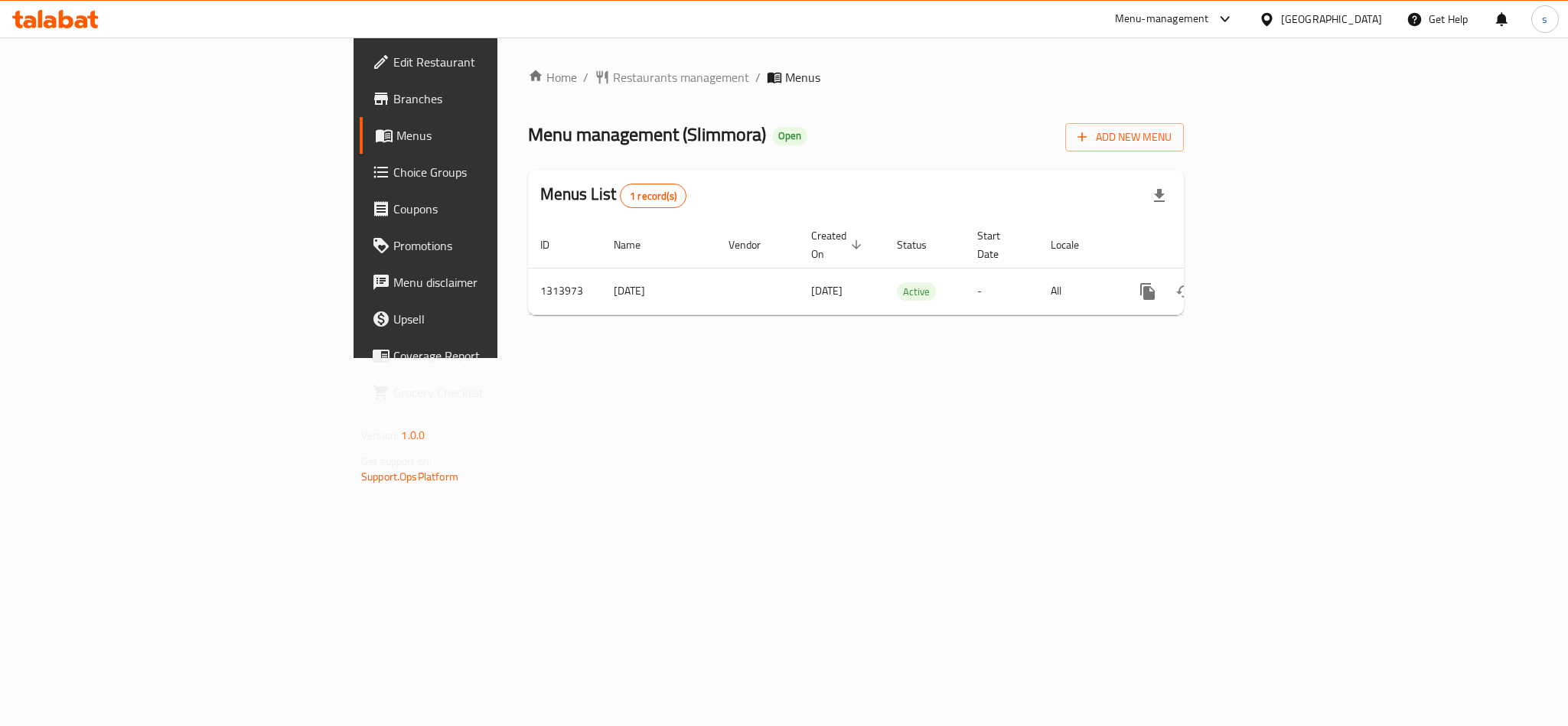
click at [1345, 17] on div "[GEOGRAPHIC_DATA]" at bounding box center [1332, 19] width 101 height 17
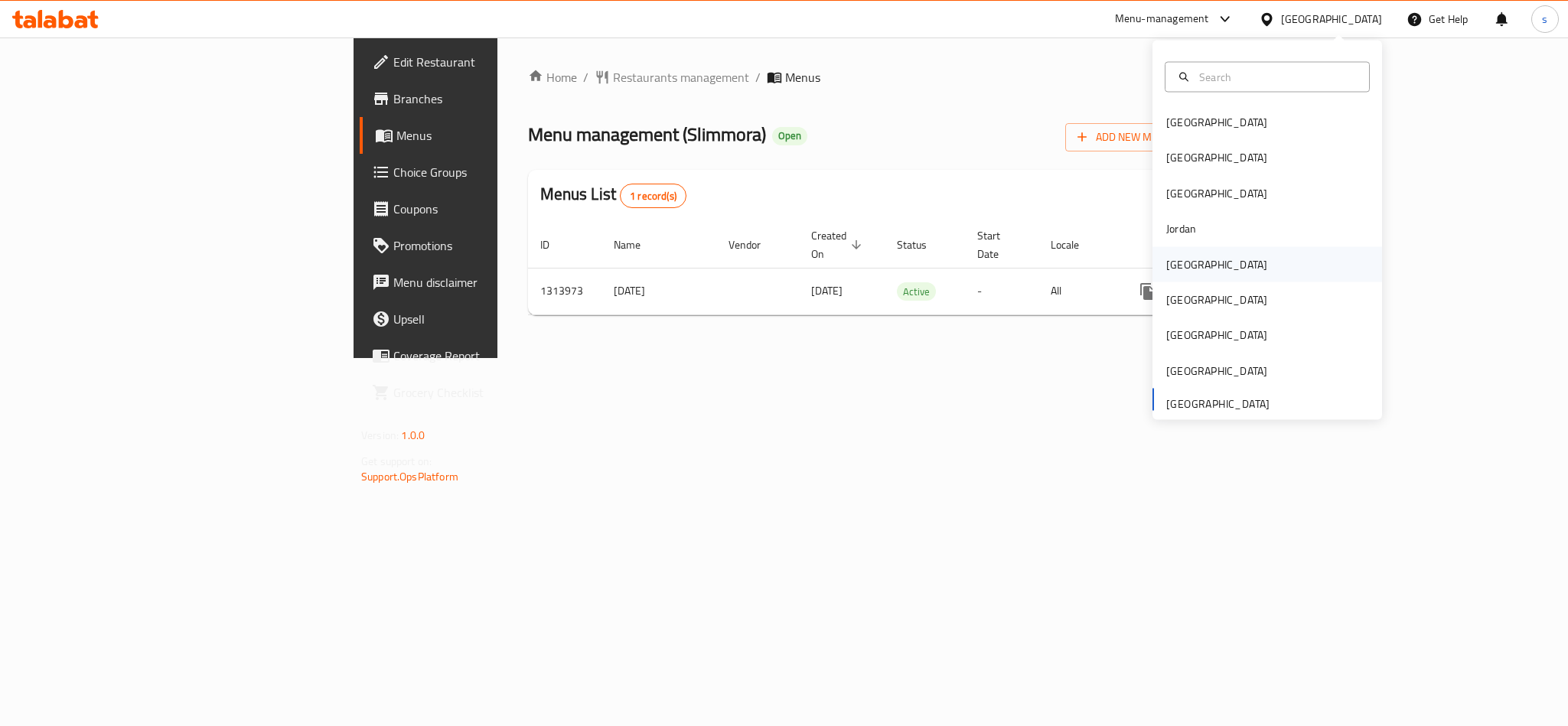
click at [1176, 266] on div "[GEOGRAPHIC_DATA]" at bounding box center [1217, 264] width 101 height 17
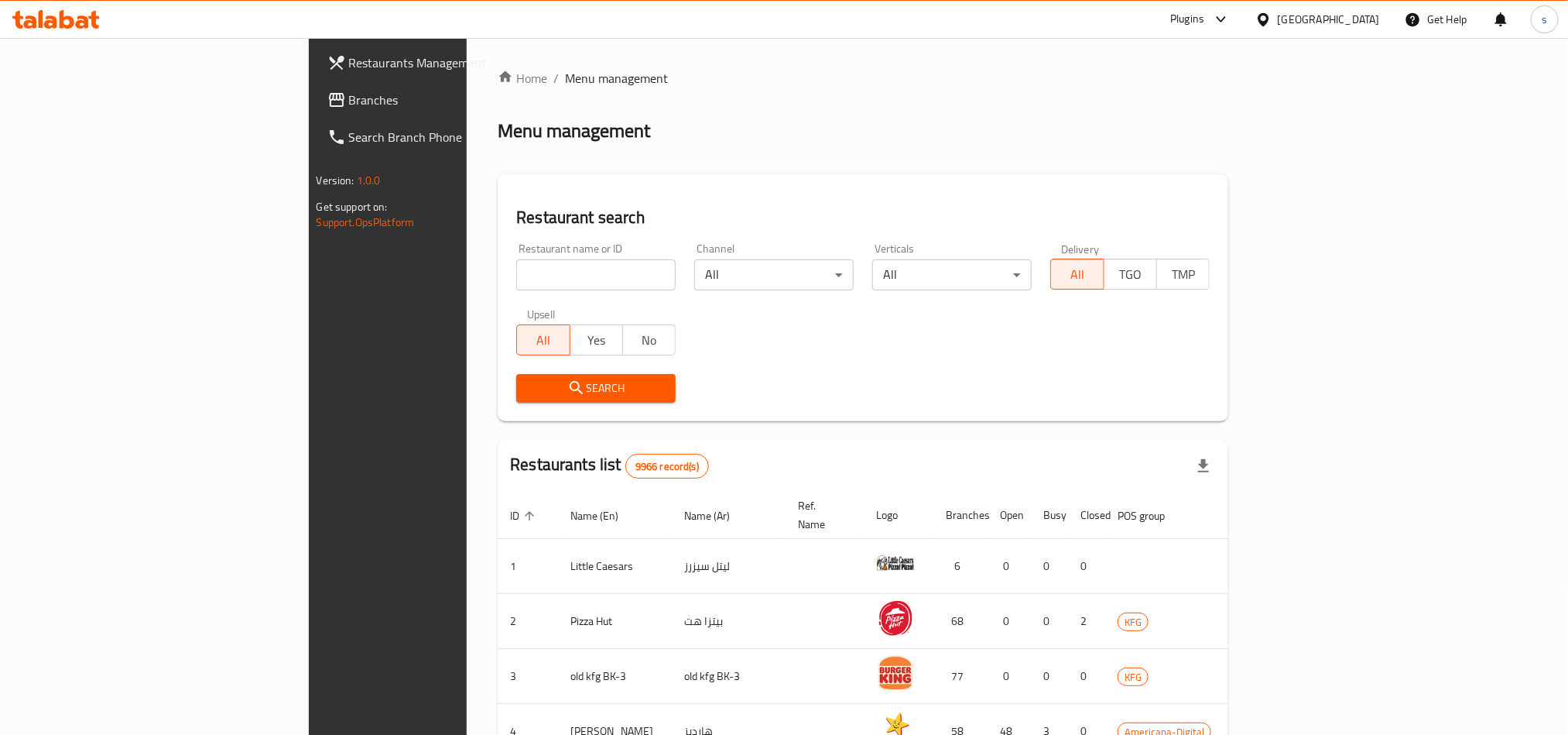
click at [349, 107] on span "Branches" at bounding box center [454, 100] width 209 height 19
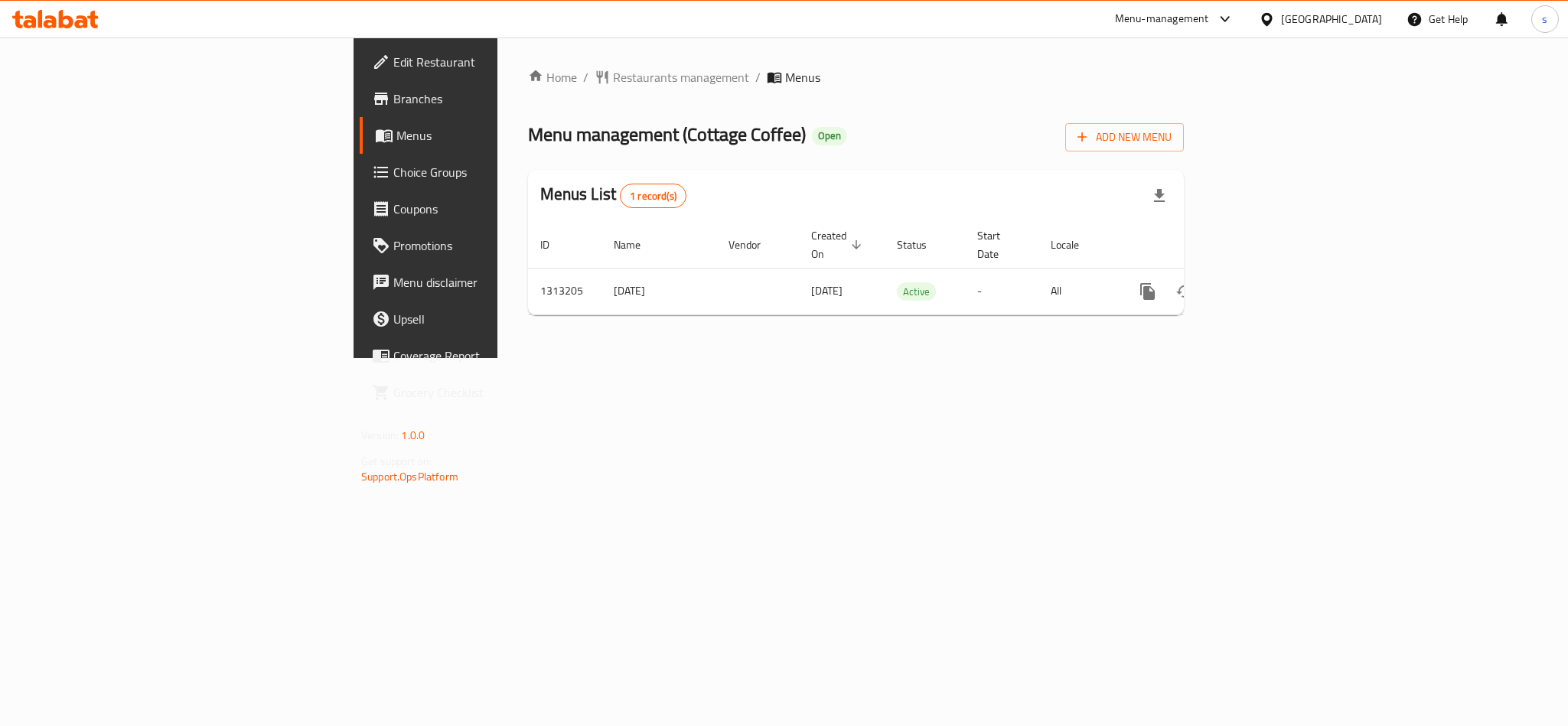
click at [1318, 23] on div "[GEOGRAPHIC_DATA]" at bounding box center [1332, 19] width 101 height 17
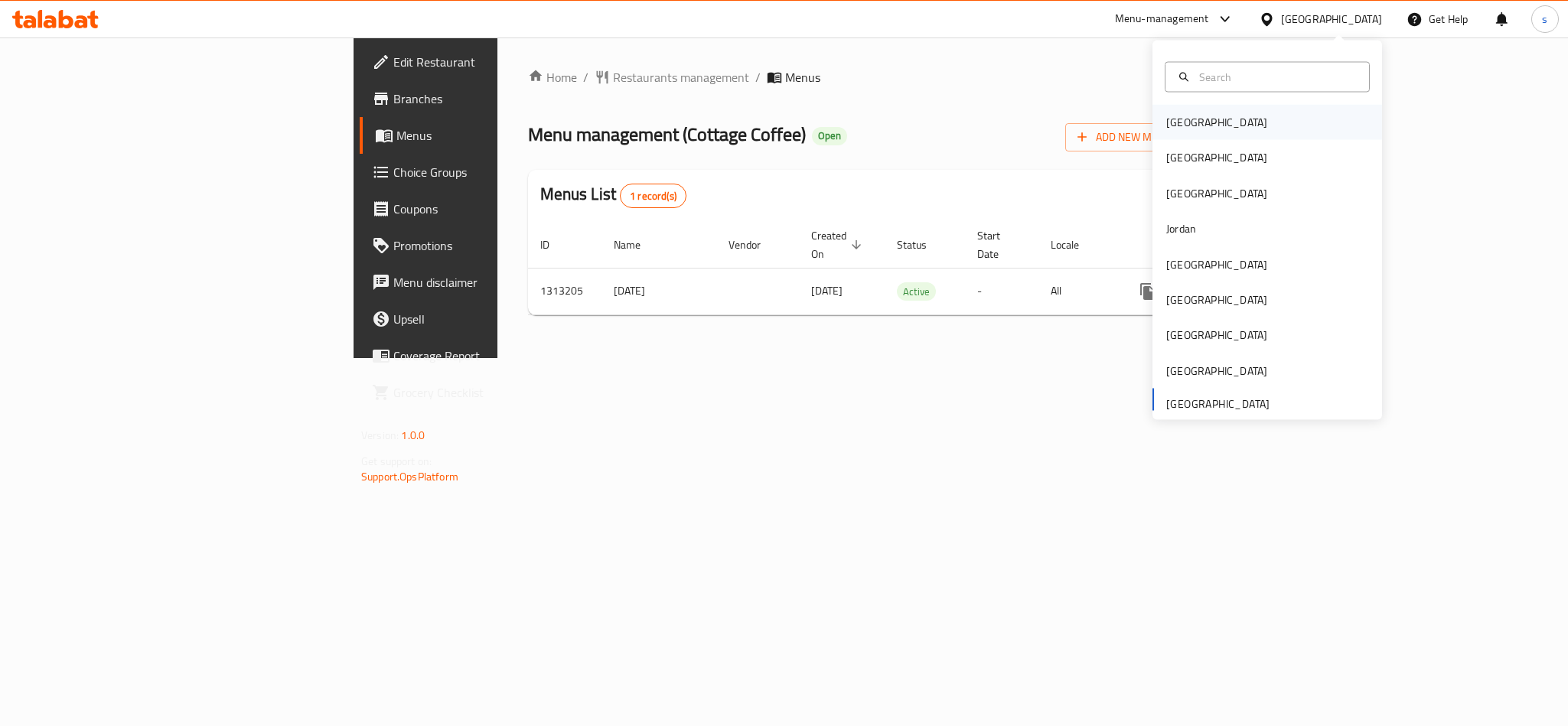
click at [1185, 124] on div "[GEOGRAPHIC_DATA]" at bounding box center [1216, 123] width 125 height 35
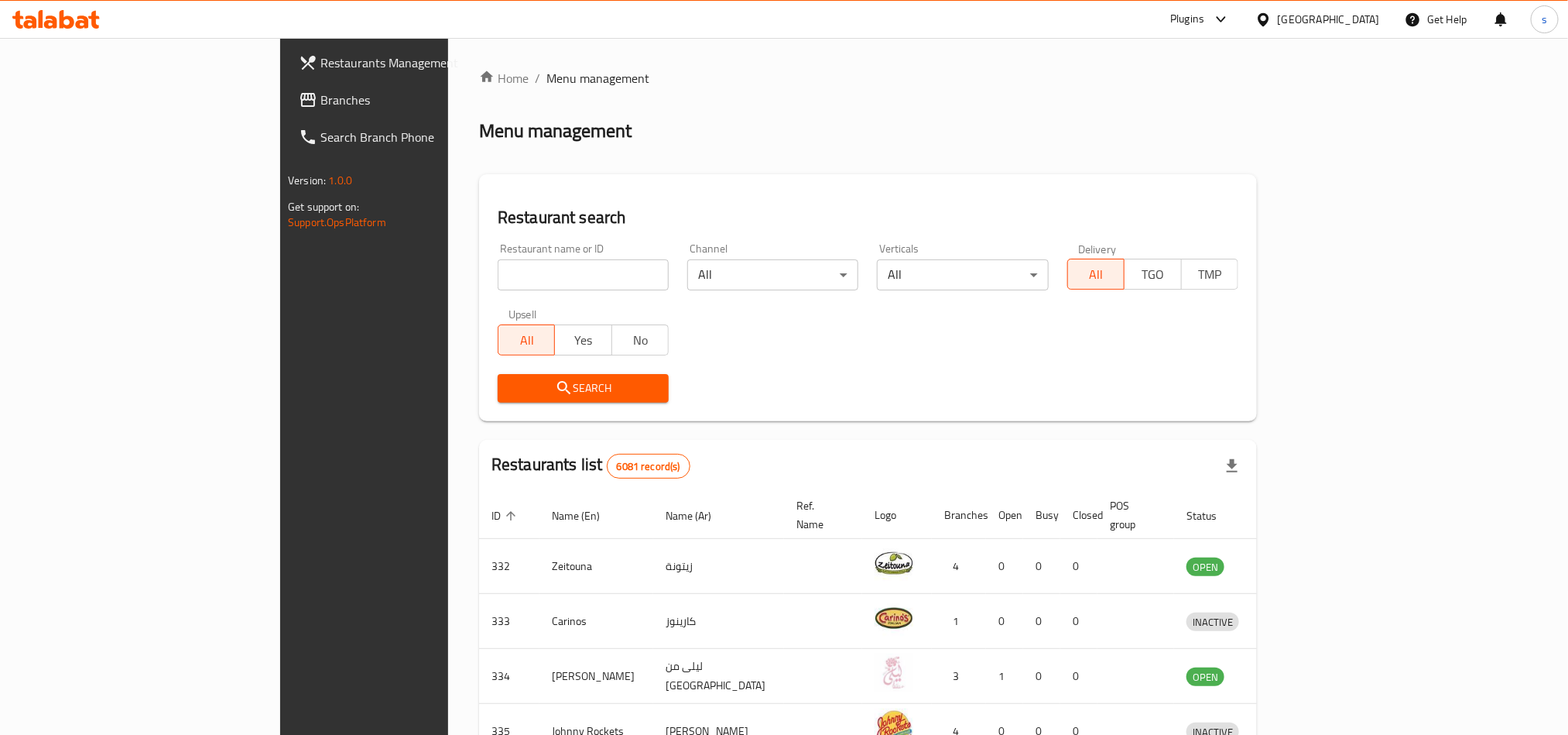
click at [1366, 21] on div "[GEOGRAPHIC_DATA]" at bounding box center [1329, 20] width 102 height 17
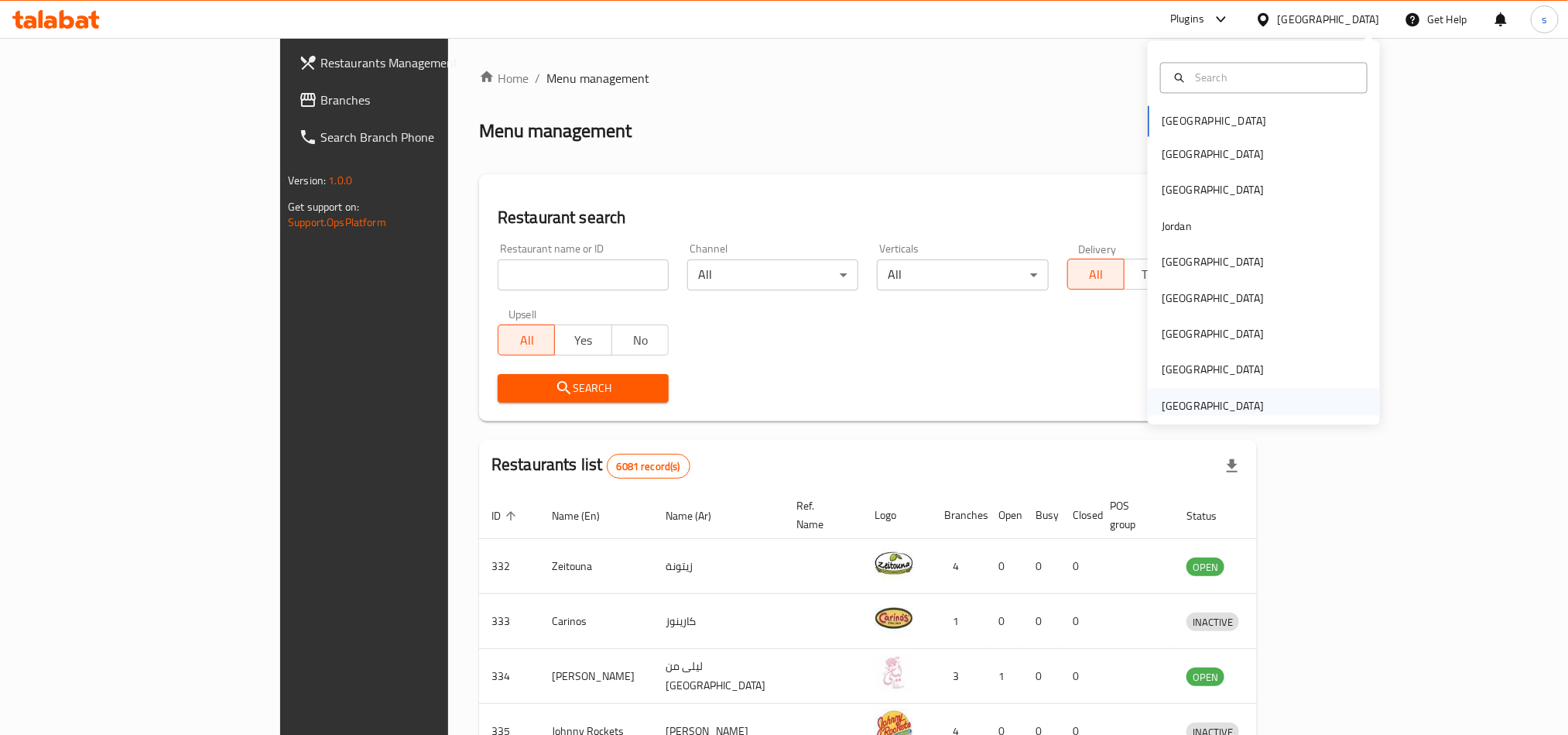
click at [1224, 411] on div "[GEOGRAPHIC_DATA]" at bounding box center [1213, 405] width 102 height 17
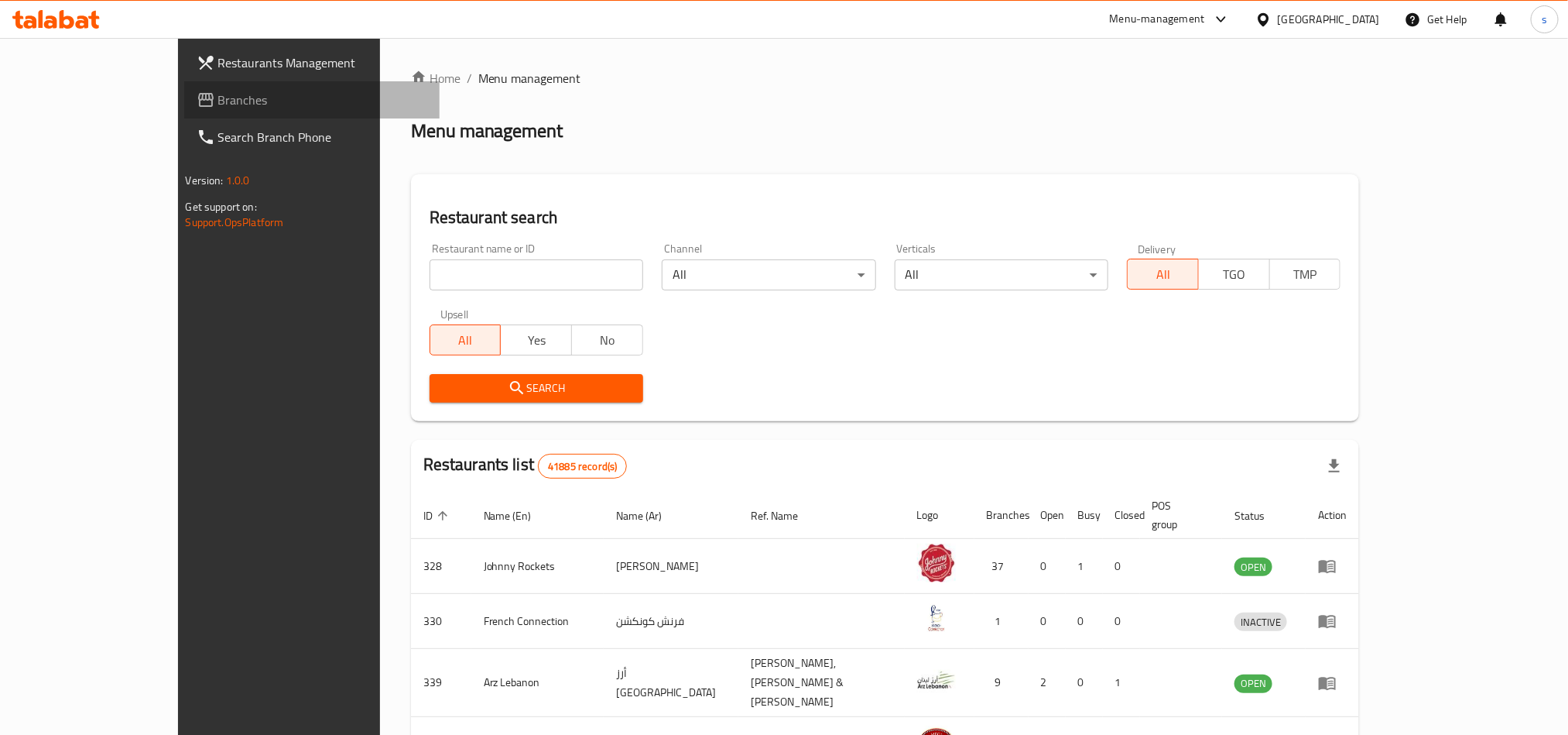
click at [218, 105] on span "Branches" at bounding box center [323, 100] width 209 height 19
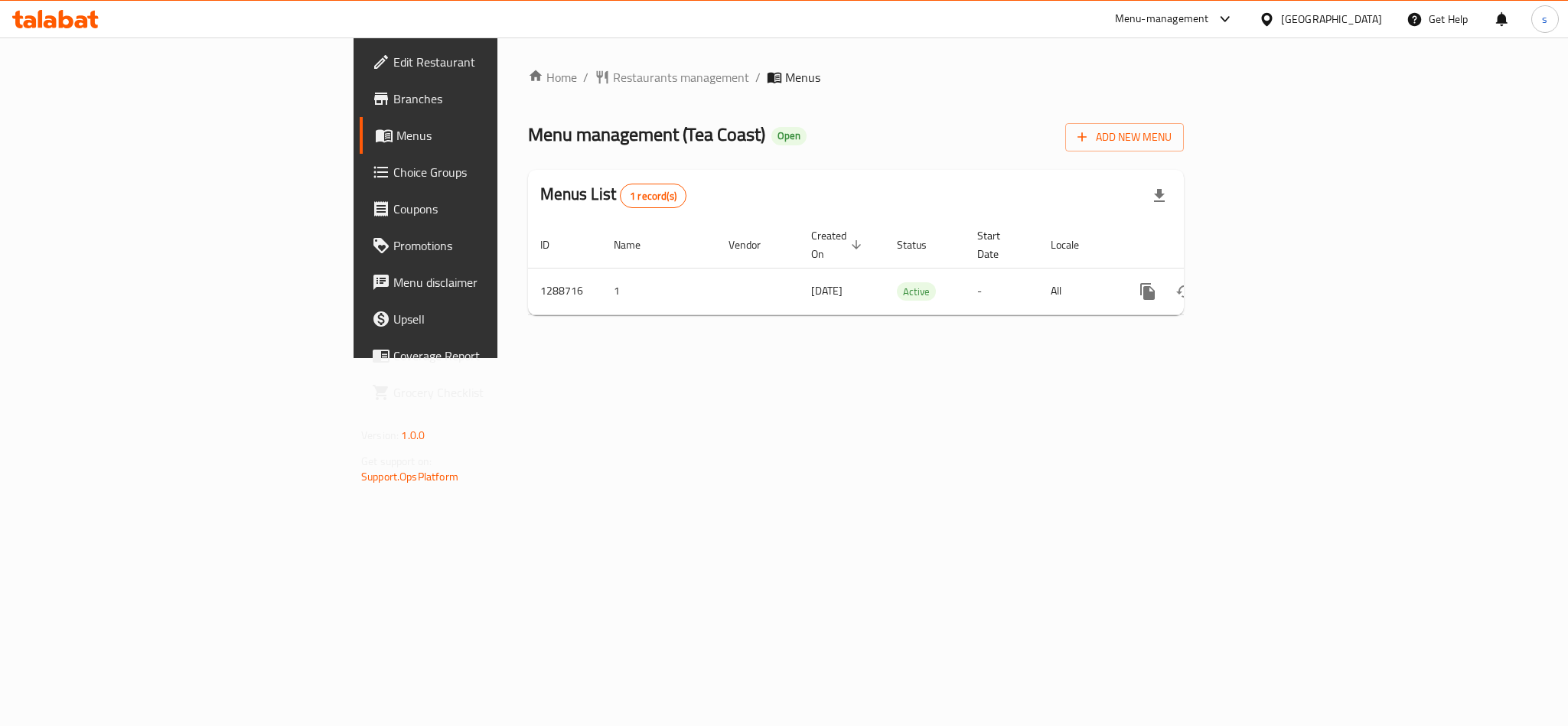
click at [1333, 17] on div "[GEOGRAPHIC_DATA]" at bounding box center [1332, 19] width 101 height 17
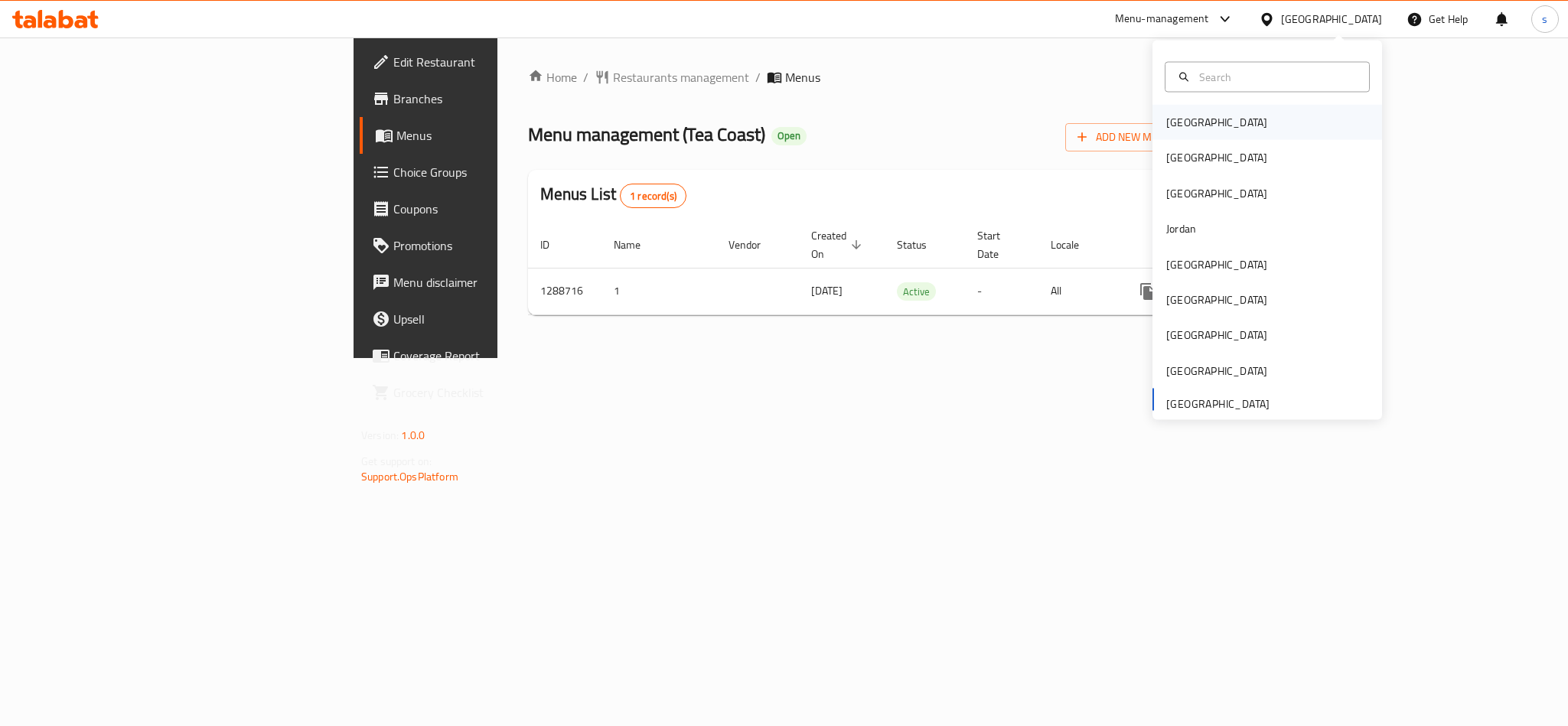
click at [1173, 120] on div "[GEOGRAPHIC_DATA]" at bounding box center [1217, 123] width 101 height 17
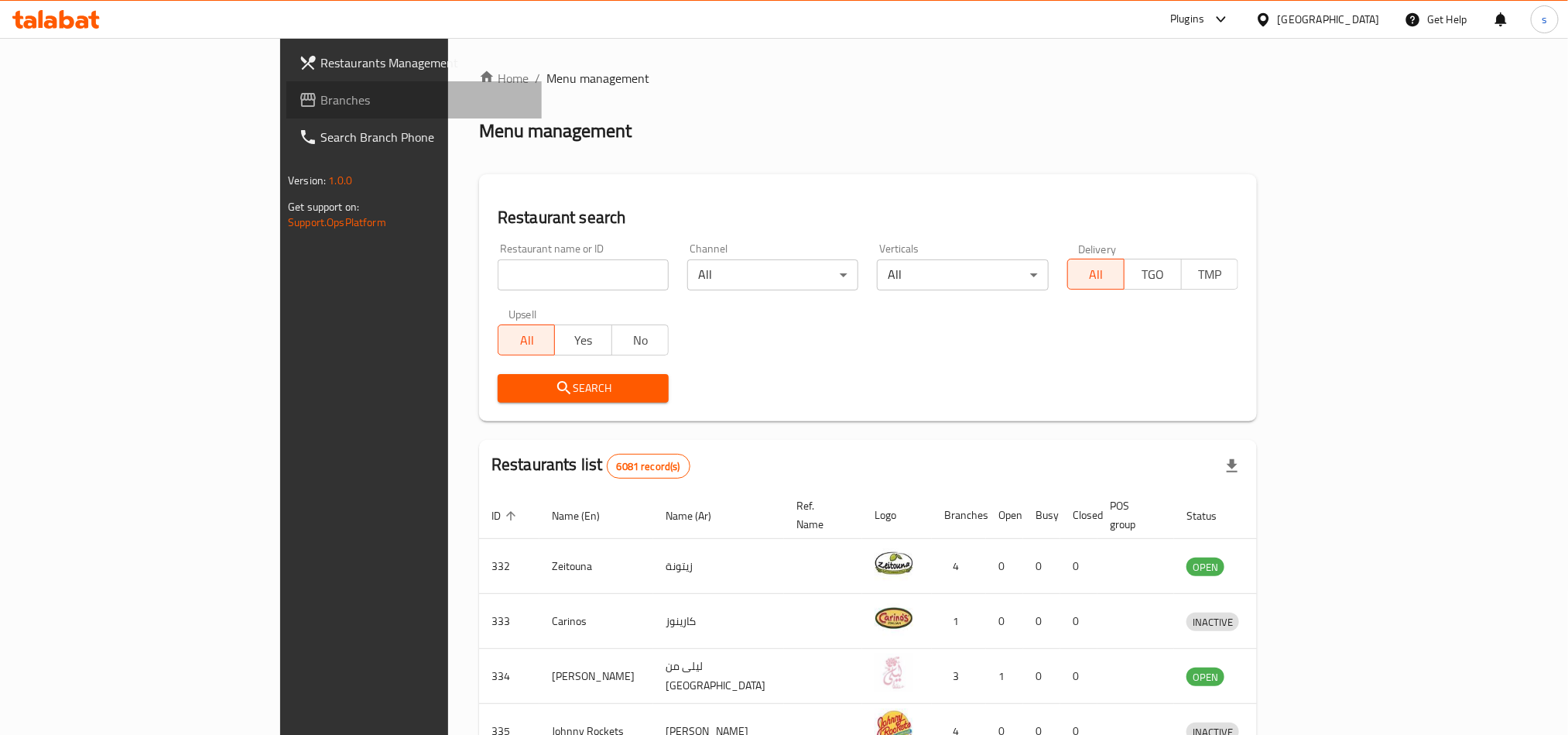
click at [320, 100] on span "Branches" at bounding box center [425, 100] width 209 height 19
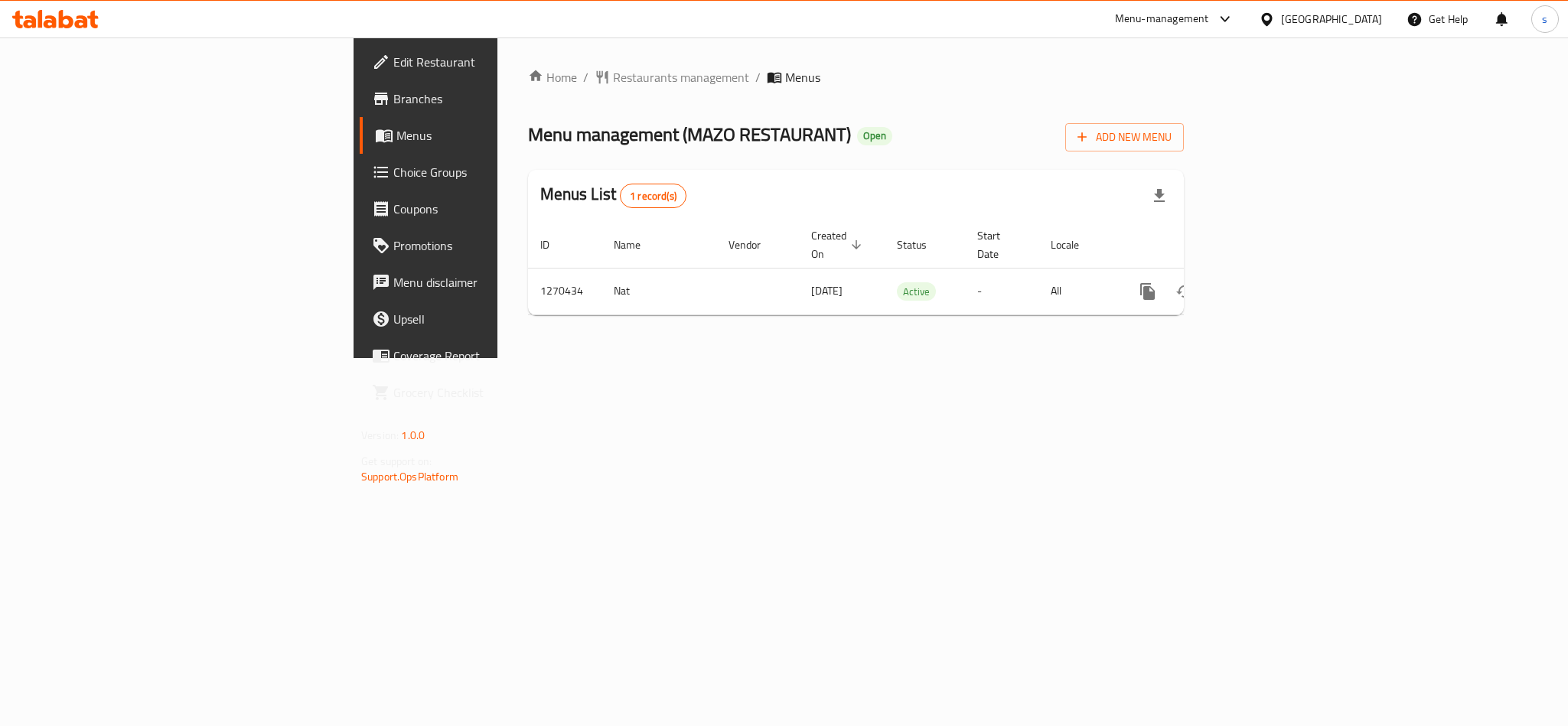
click at [1357, 17] on div "[GEOGRAPHIC_DATA]" at bounding box center [1332, 19] width 101 height 17
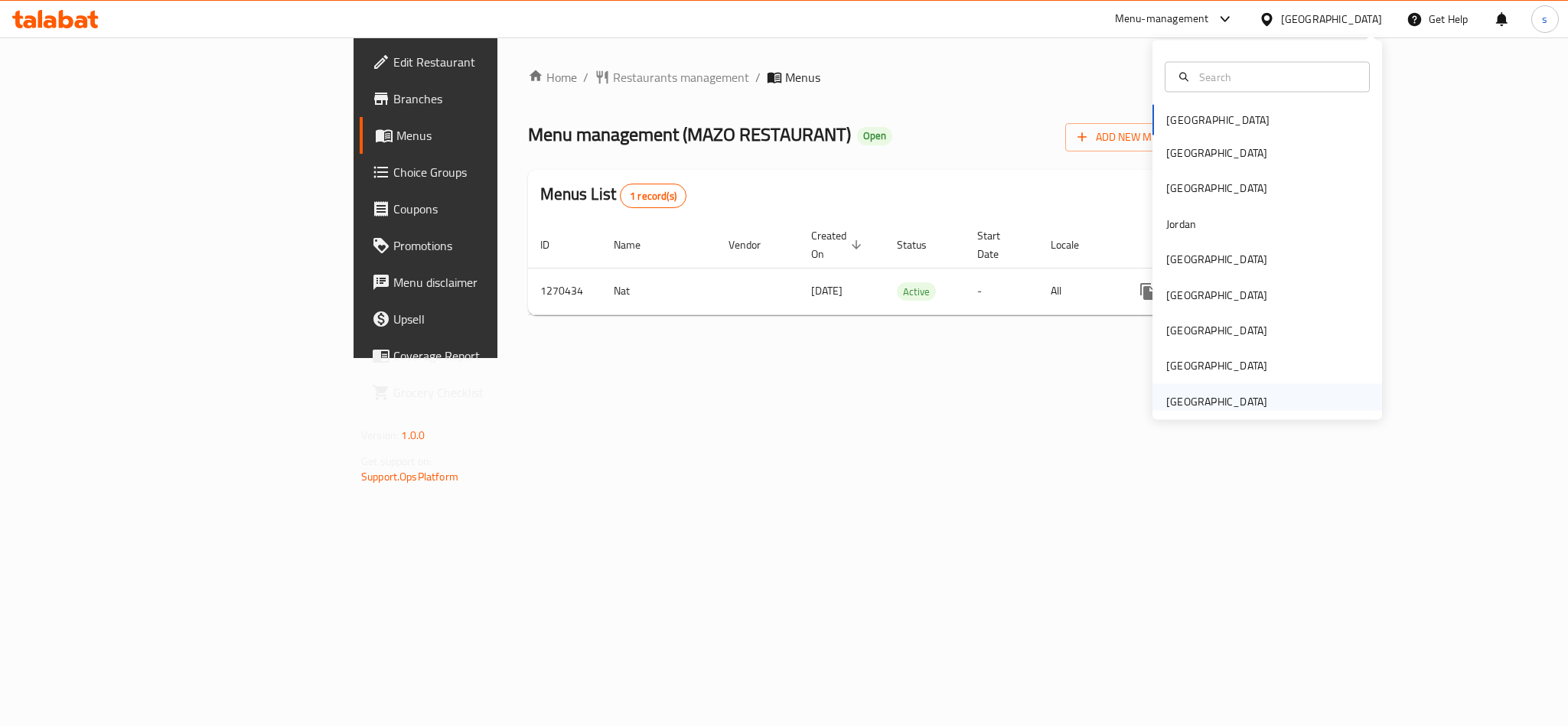
click at [1202, 404] on div "[GEOGRAPHIC_DATA]" at bounding box center [1217, 400] width 101 height 17
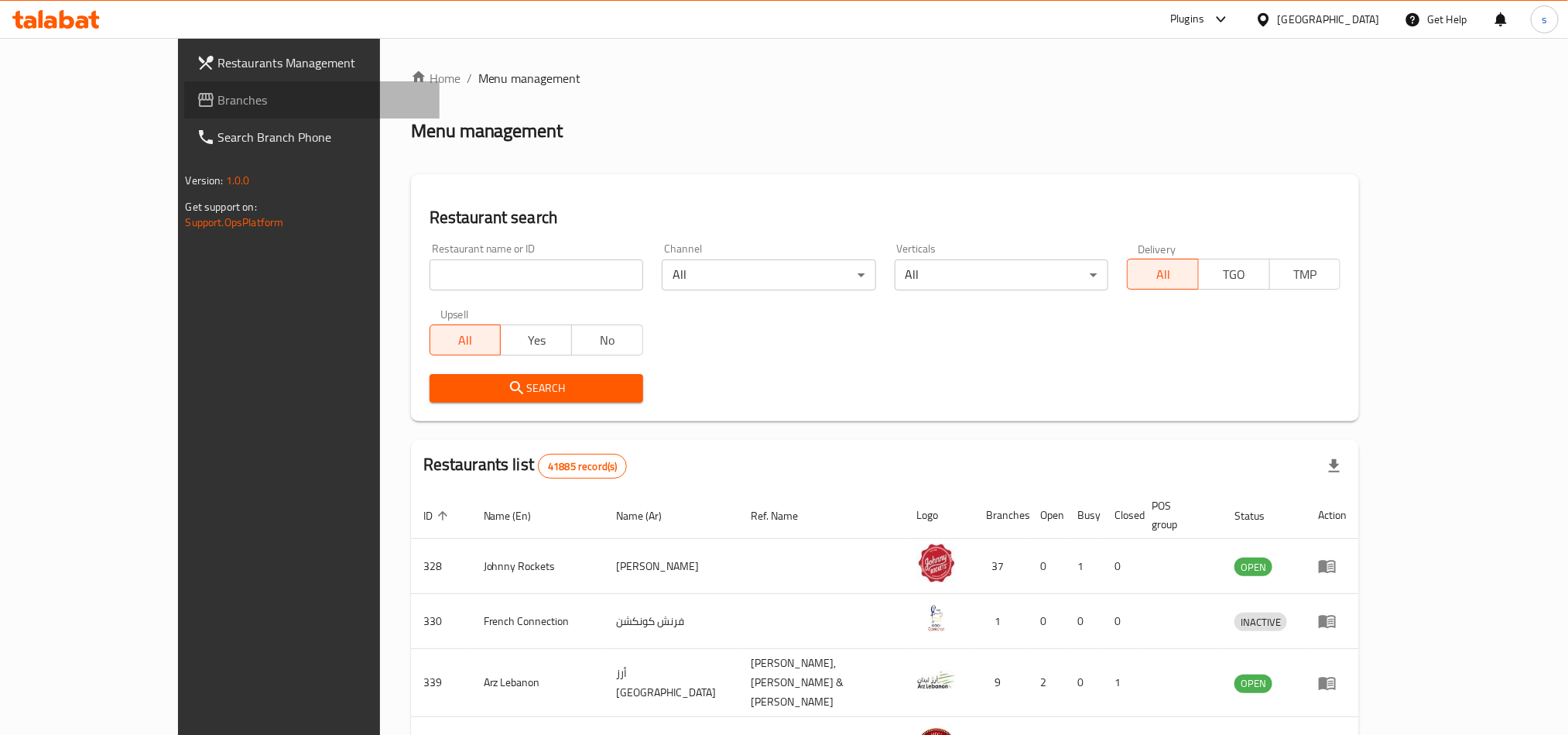
click at [218, 103] on span "Branches" at bounding box center [323, 100] width 209 height 19
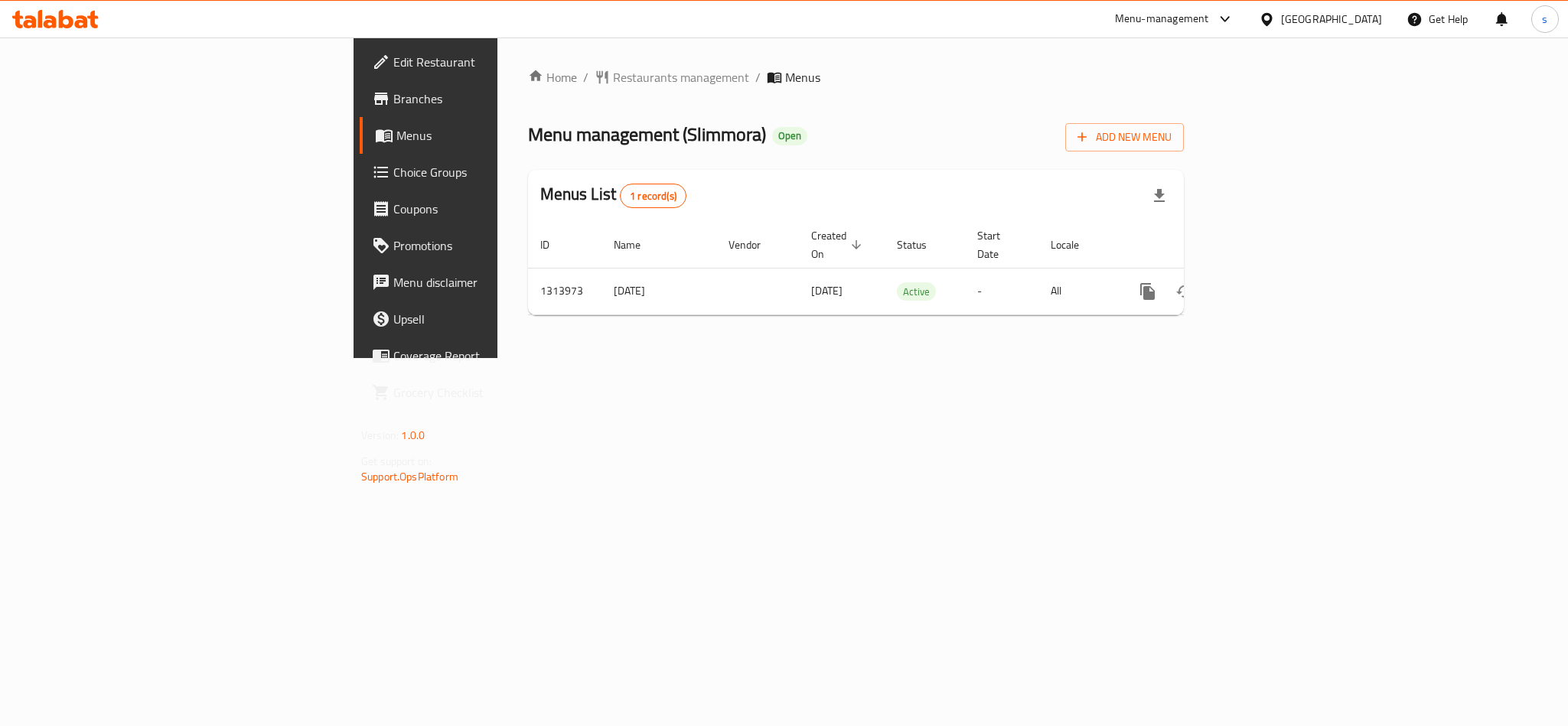
click at [1340, 14] on div "United Arab Emirates" at bounding box center [1332, 19] width 101 height 17
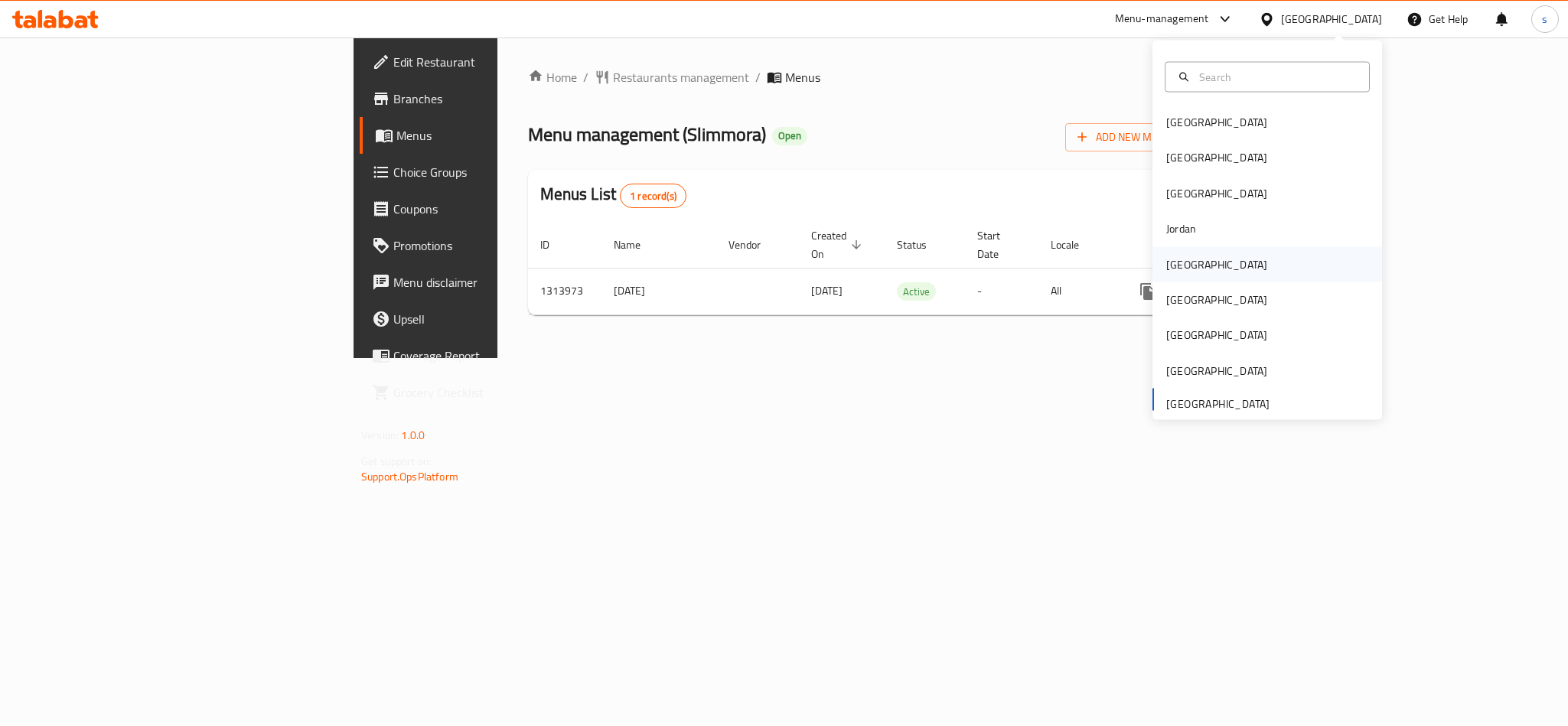
click at [1177, 272] on div "[GEOGRAPHIC_DATA]" at bounding box center [1217, 264] width 101 height 17
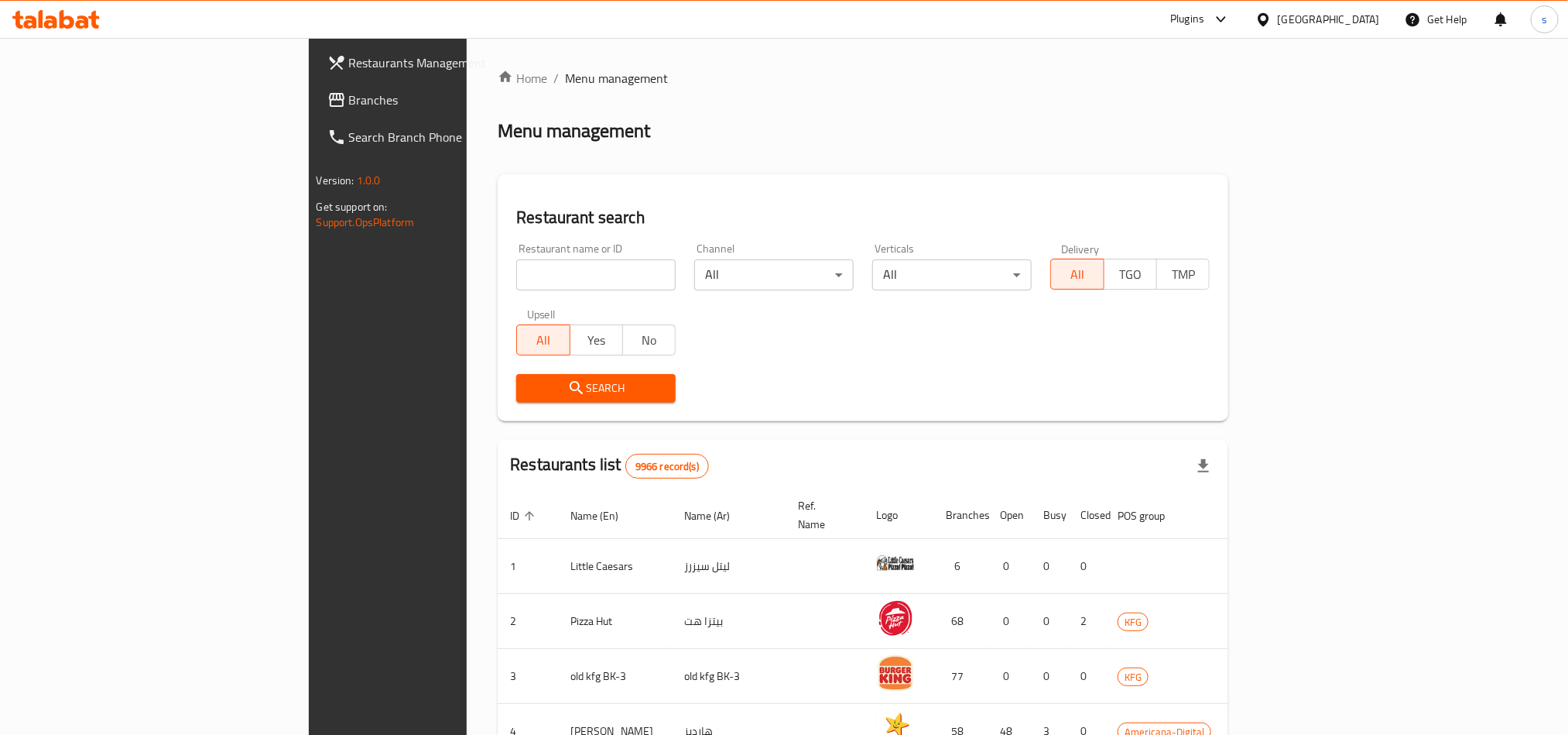
click at [349, 99] on span "Branches" at bounding box center [454, 100] width 209 height 19
